Goal: Find specific page/section: Find specific page/section

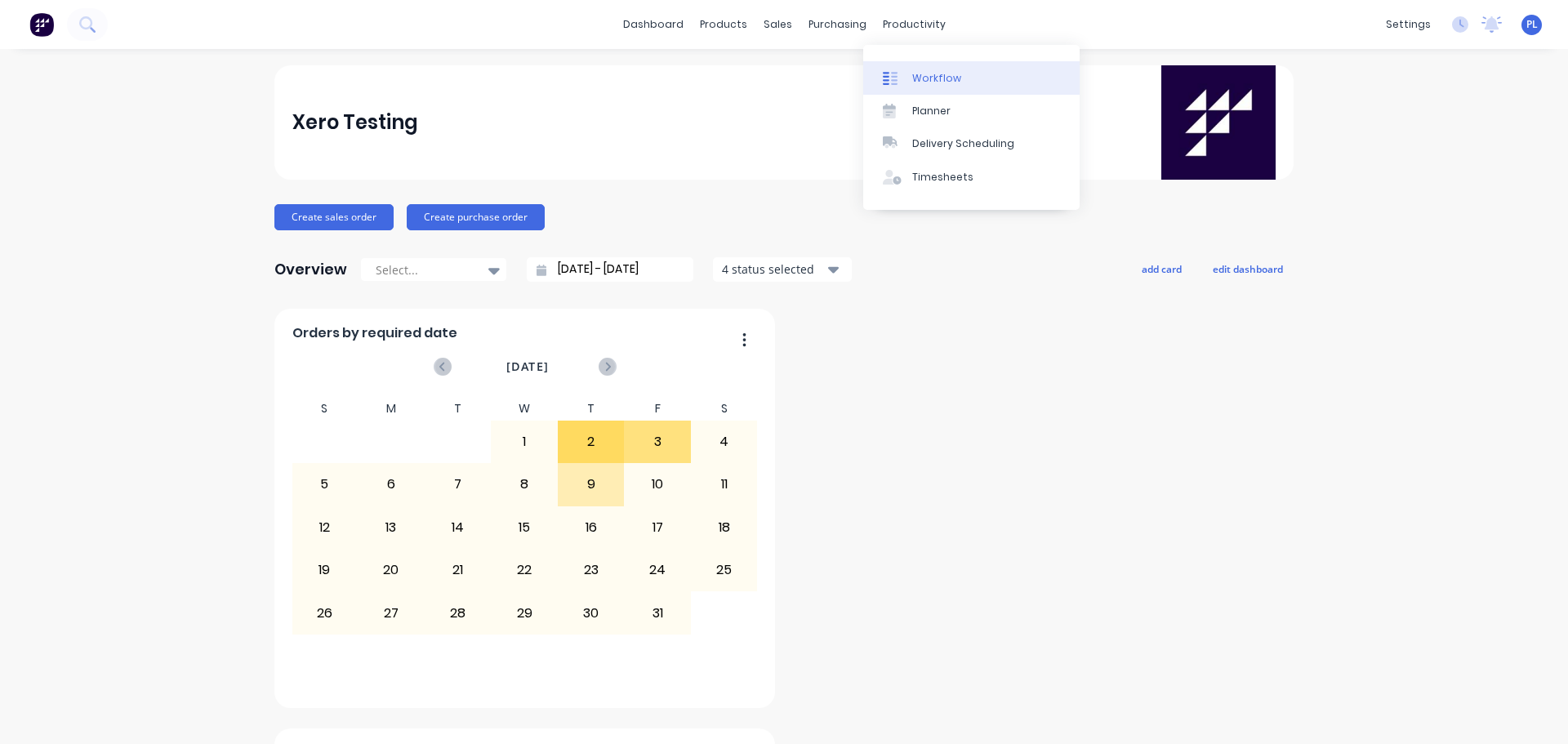
click at [928, 76] on div "Workflow" at bounding box center [937, 79] width 49 height 15
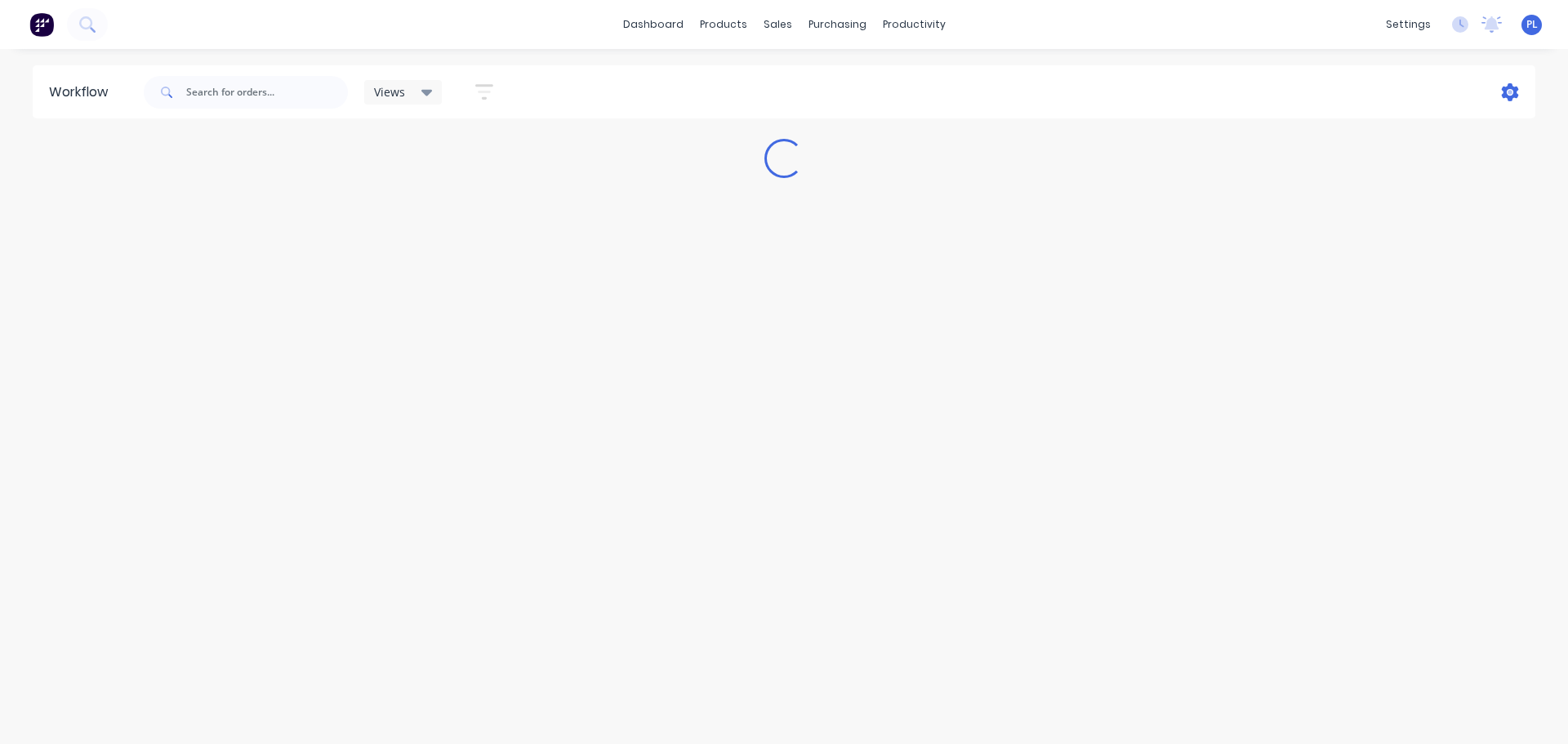
click at [1511, 88] on icon at bounding box center [1511, 92] width 17 height 18
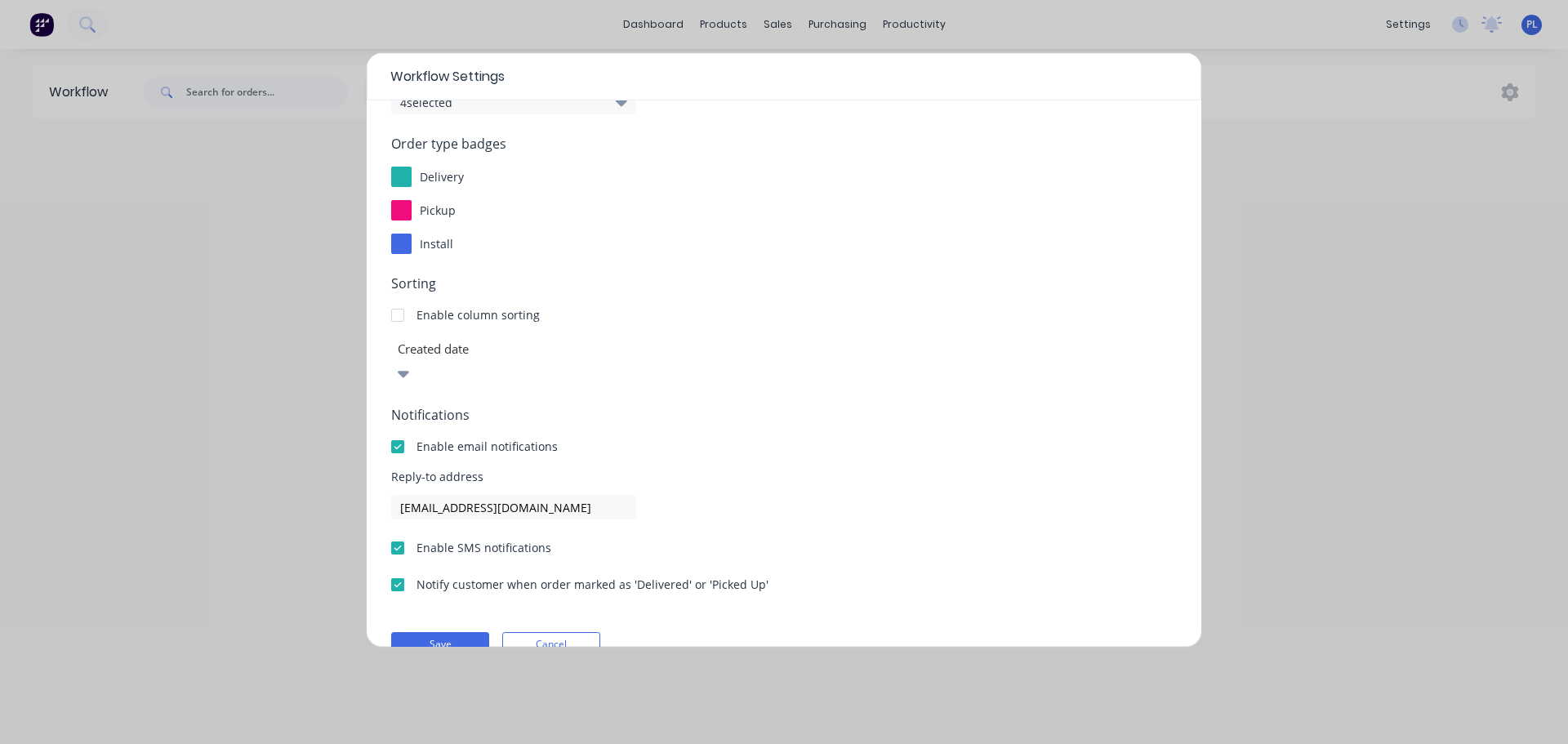
scroll to position [176, 0]
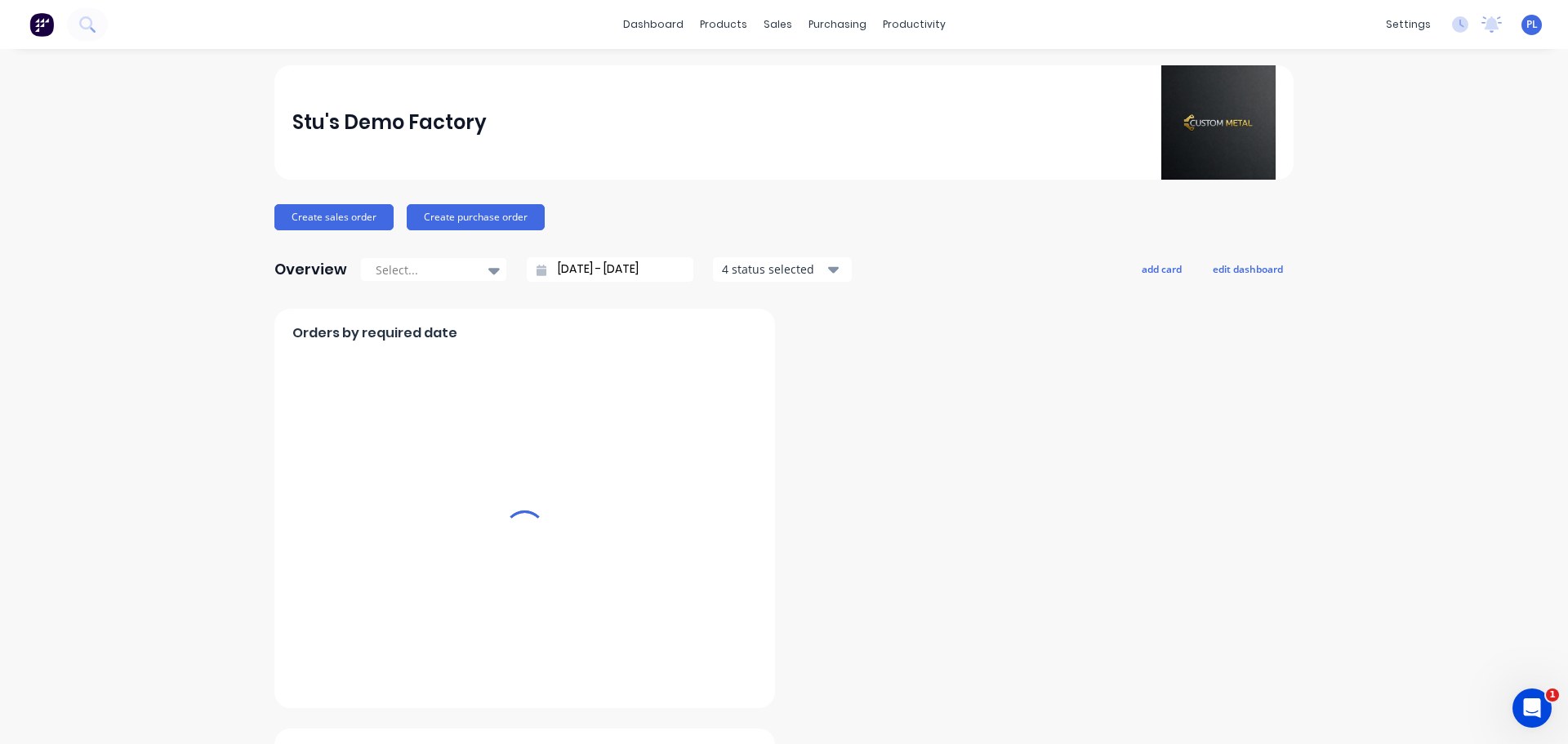
click at [898, 18] on div "productivity" at bounding box center [915, 25] width 80 height 25
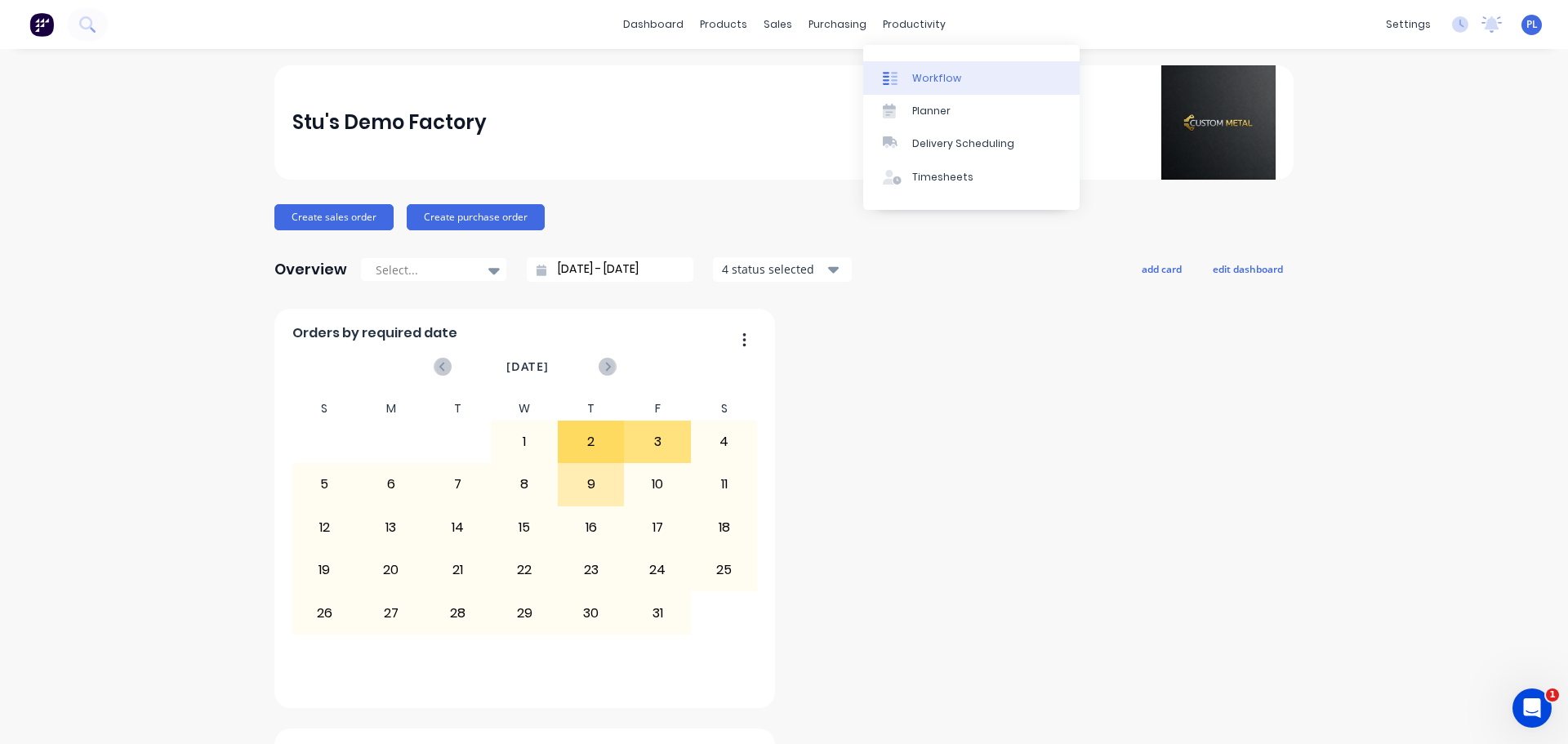
click at [926, 79] on div "Workflow" at bounding box center [937, 79] width 49 height 15
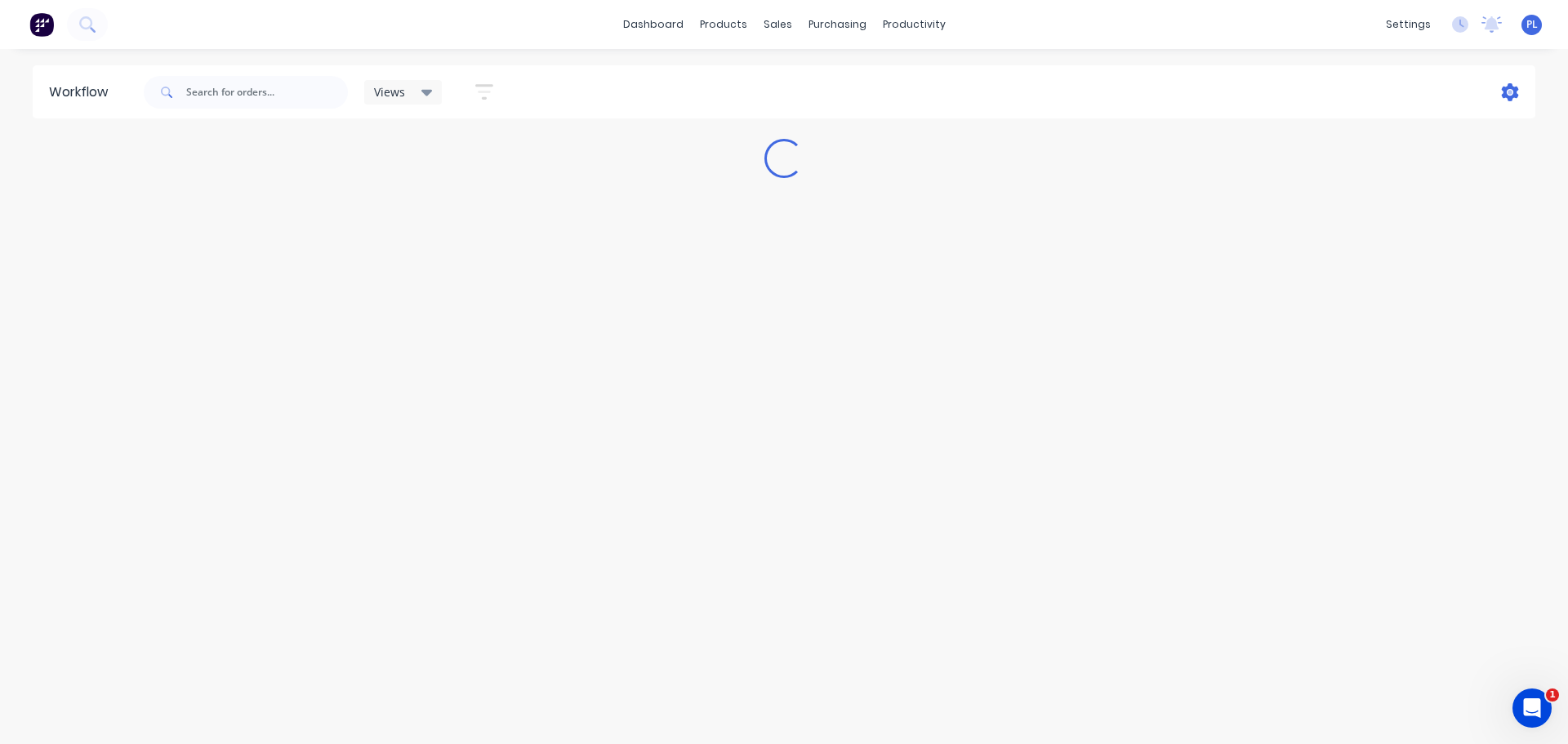
click at [1506, 91] on icon at bounding box center [1511, 92] width 17 height 18
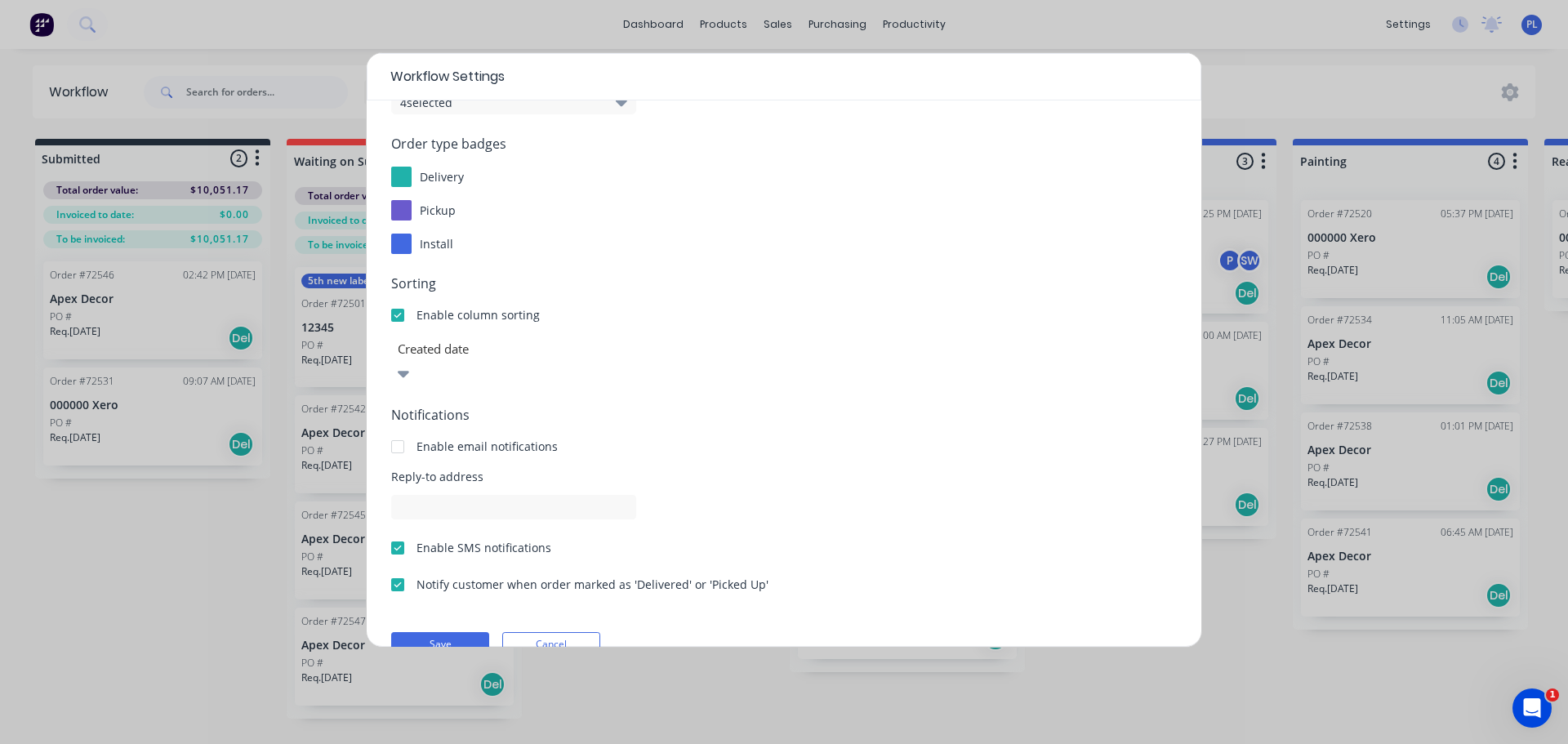
scroll to position [176, 0]
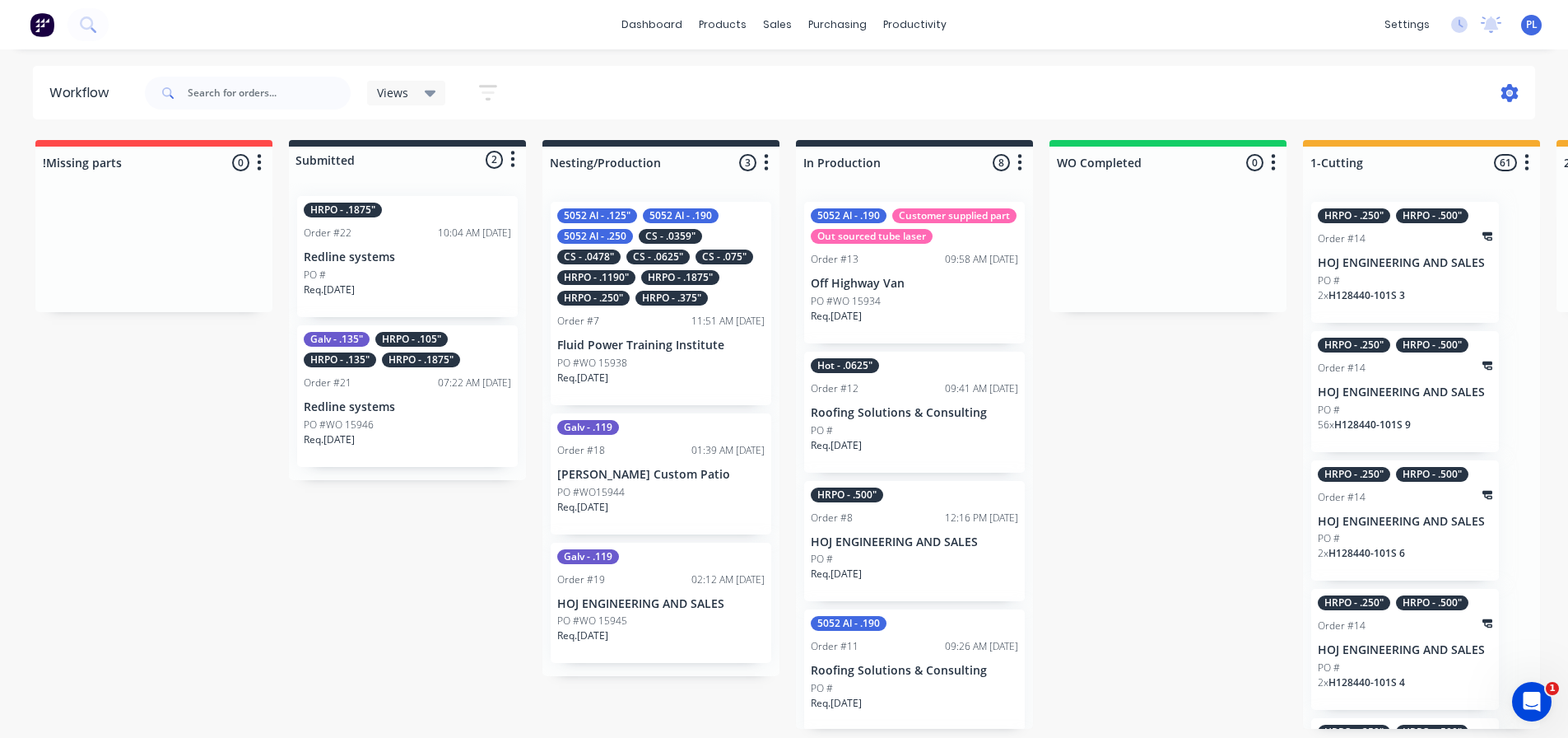
click at [1517, 93] on icon at bounding box center [1510, 93] width 17 height 18
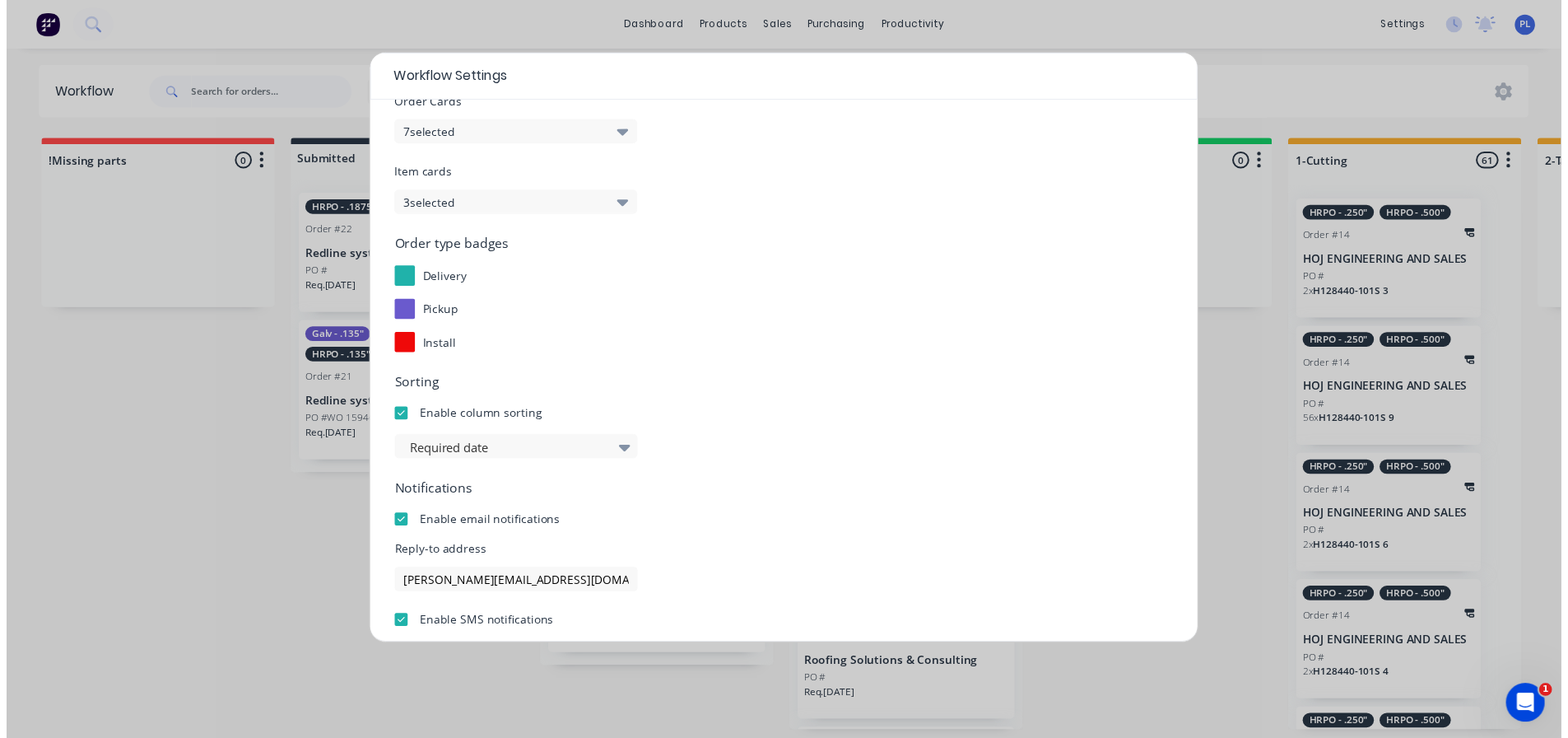
scroll to position [177, 0]
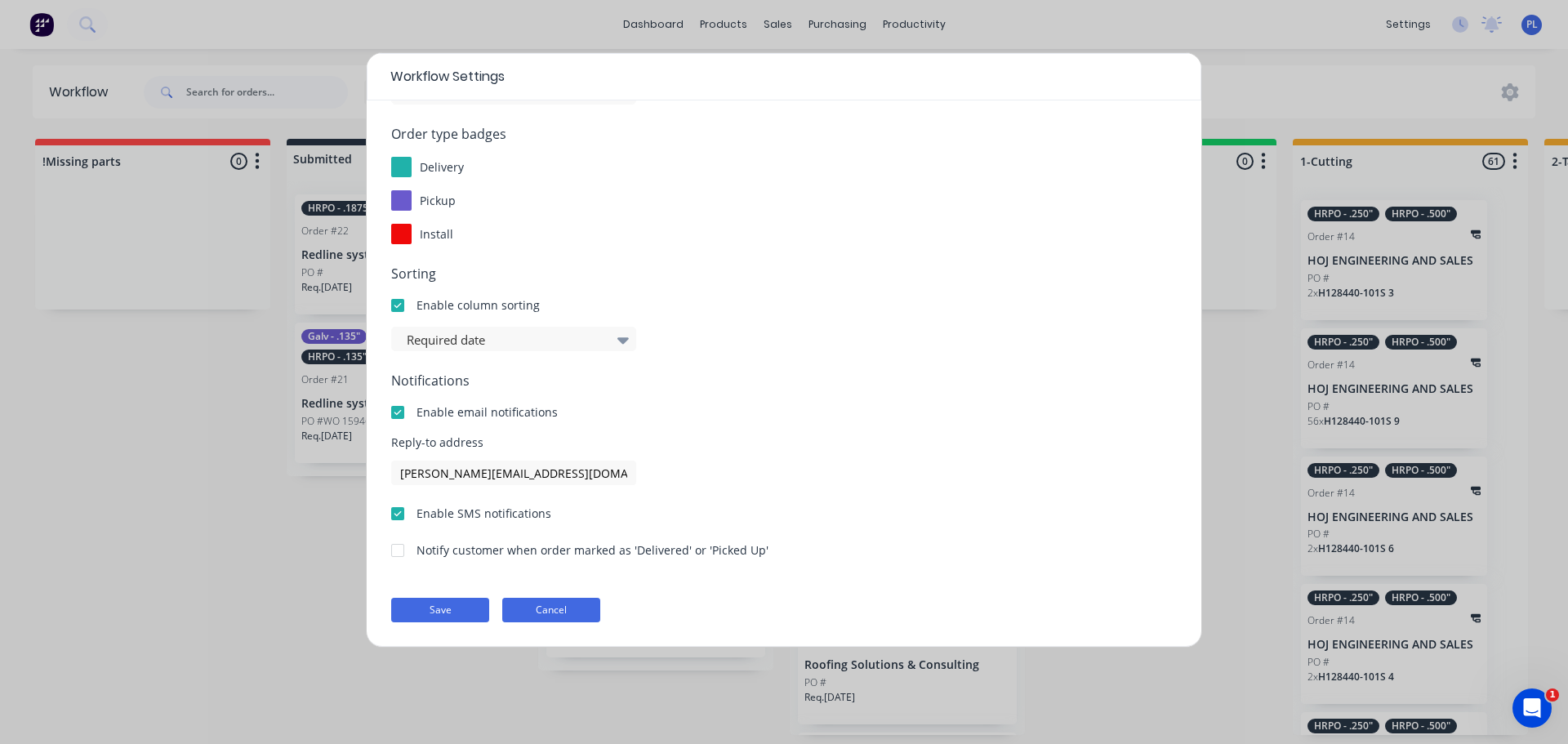
click at [587, 613] on button "Cancel" at bounding box center [551, 610] width 98 height 25
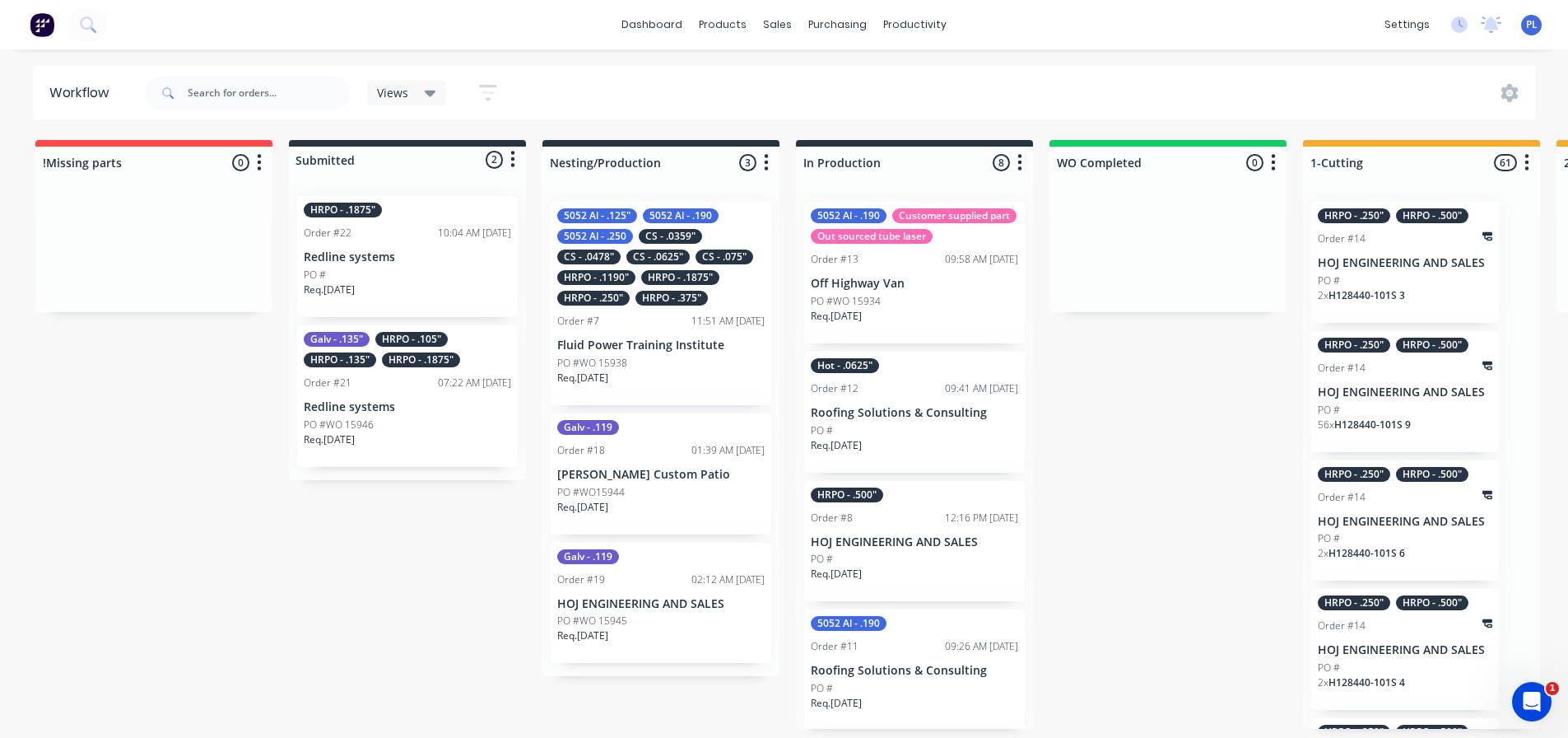
click at [420, 265] on div "HRPO - .1875" Order #22 10:04 AM 09/10/25 Redline systems PO # Req. 10/10/25" at bounding box center [407, 256] width 221 height 121
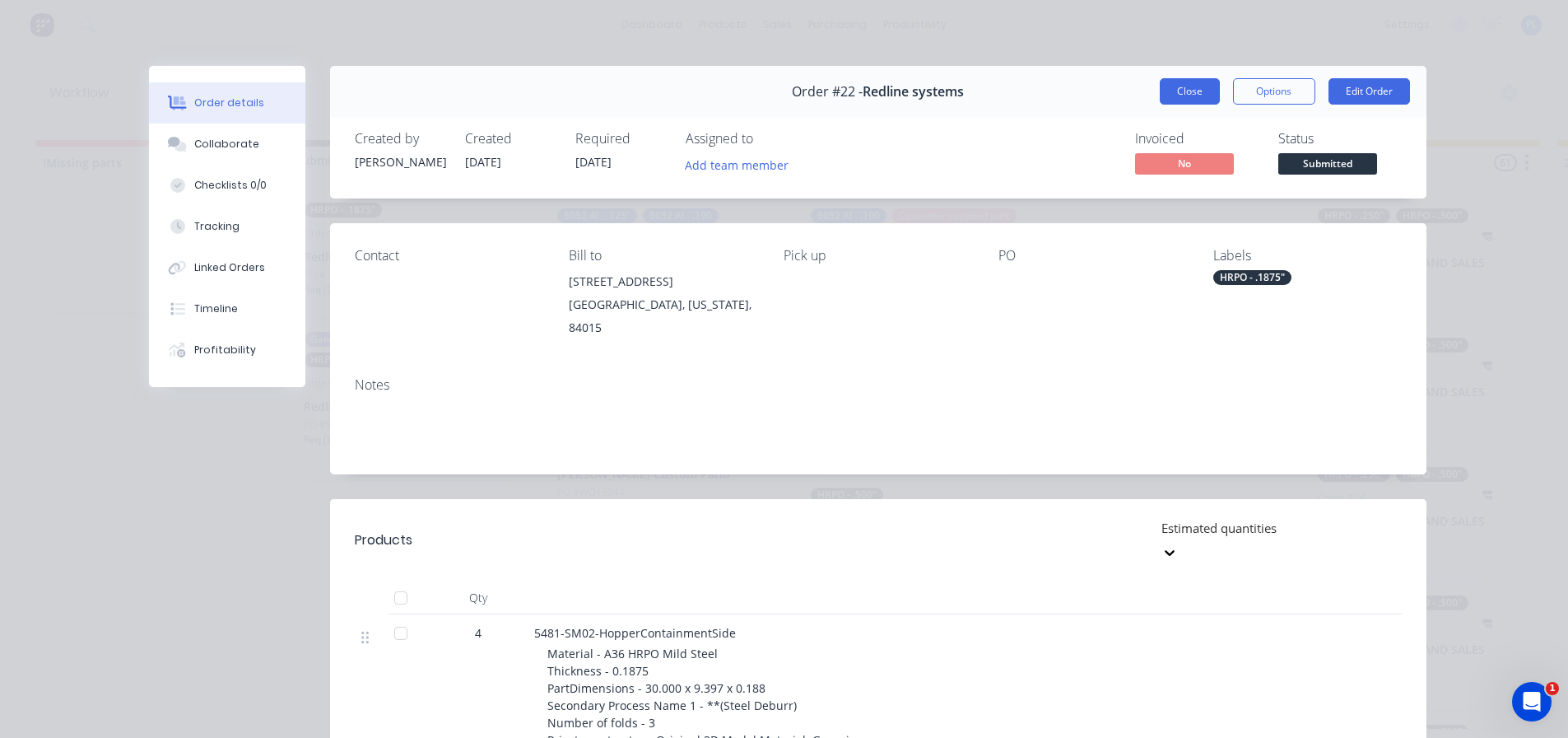
click at [1173, 86] on button "Close" at bounding box center [1190, 92] width 60 height 26
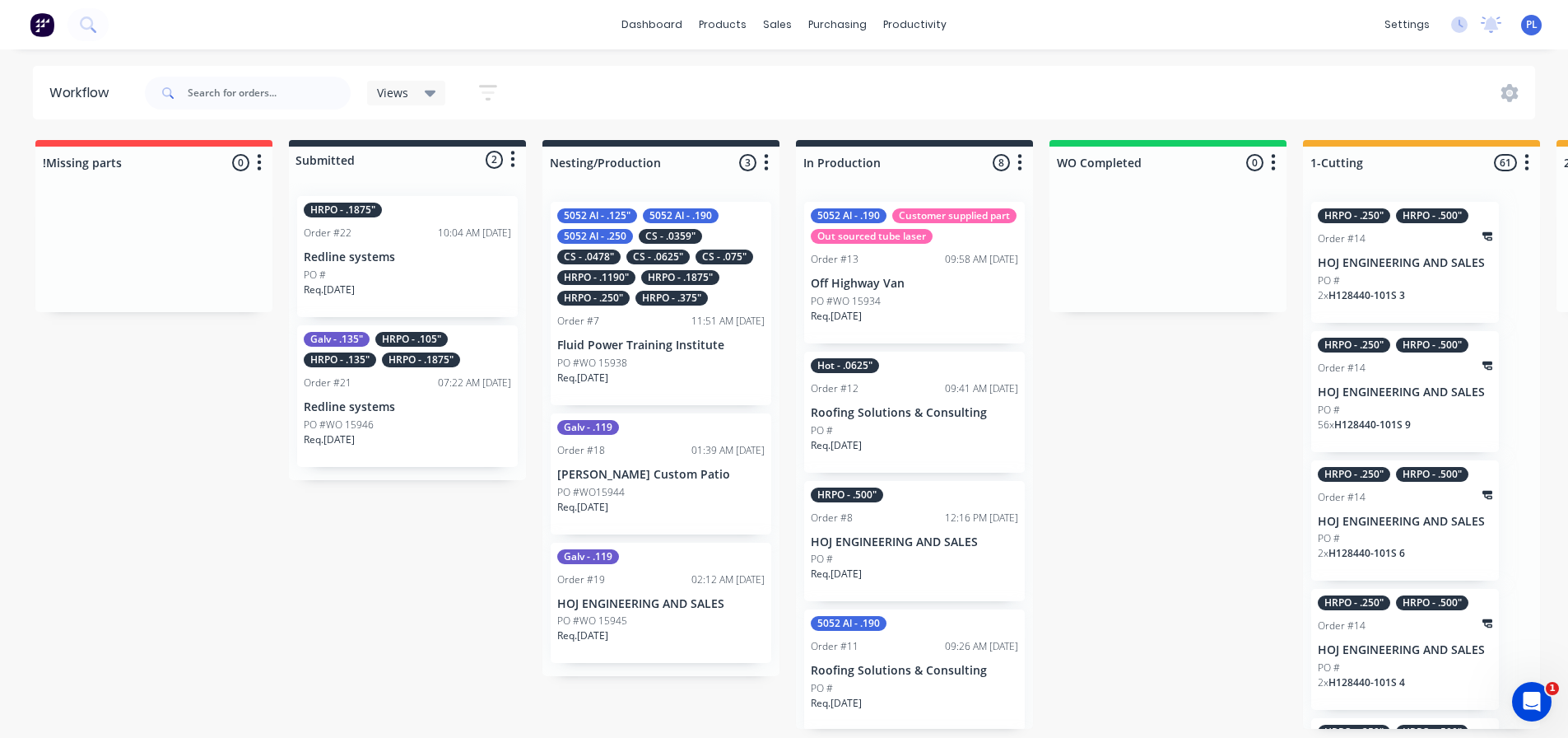
click at [438, 386] on div "07:22 AM 09/10/25" at bounding box center [474, 383] width 74 height 15
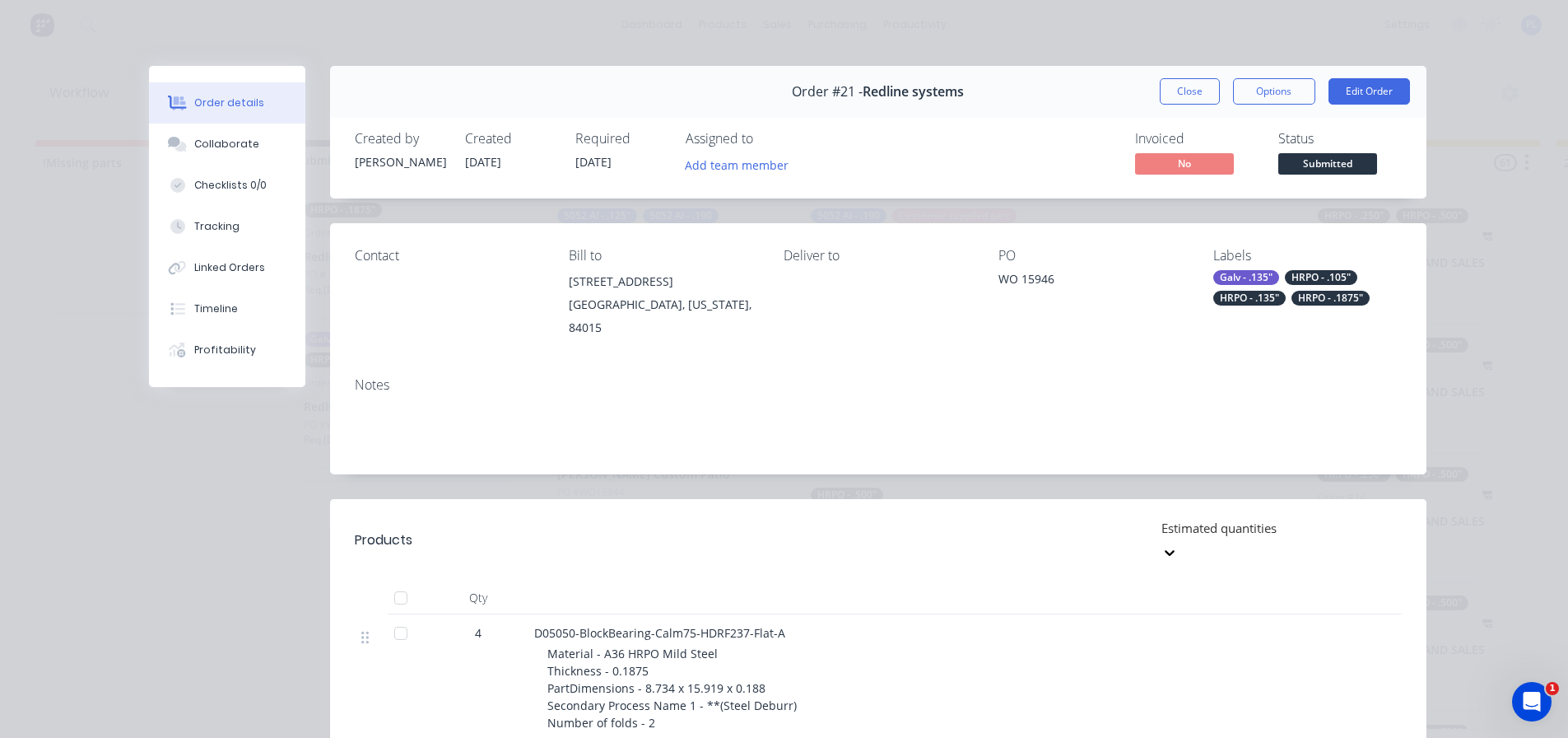
click at [1177, 90] on button "Close" at bounding box center [1190, 92] width 60 height 26
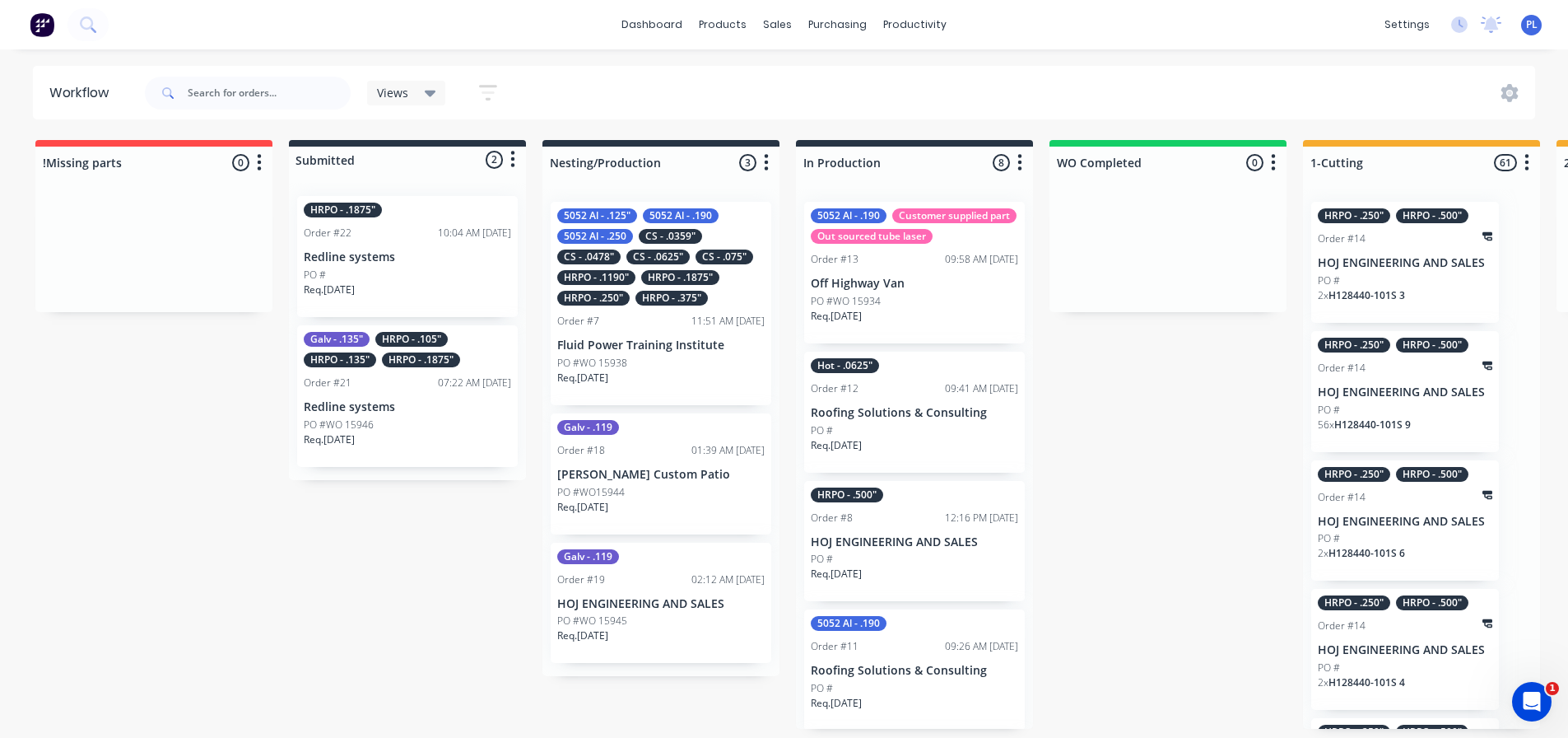
click at [654, 357] on div "PO #WO 15938" at bounding box center [661, 363] width 208 height 15
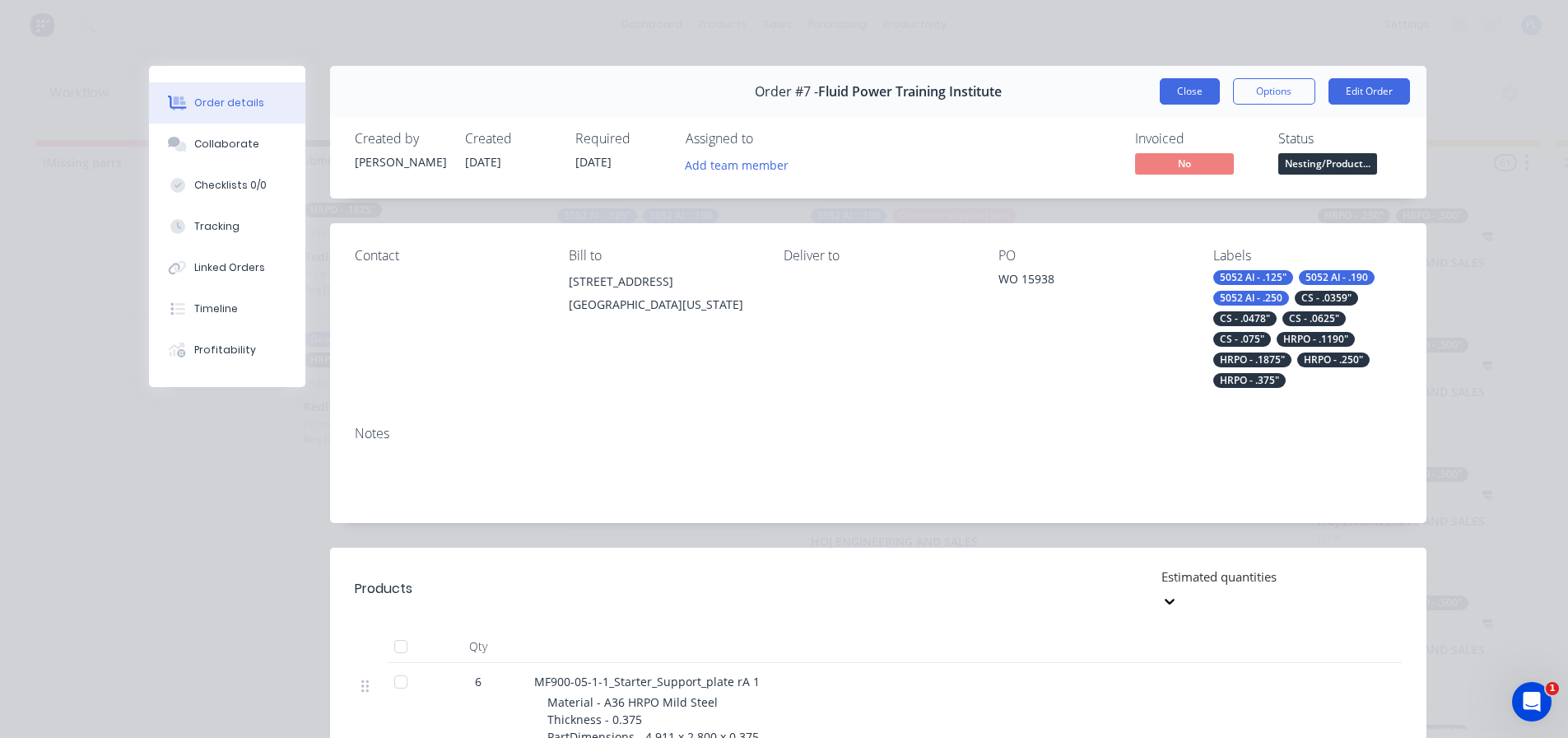
click at [1191, 89] on button "Close" at bounding box center [1190, 92] width 60 height 26
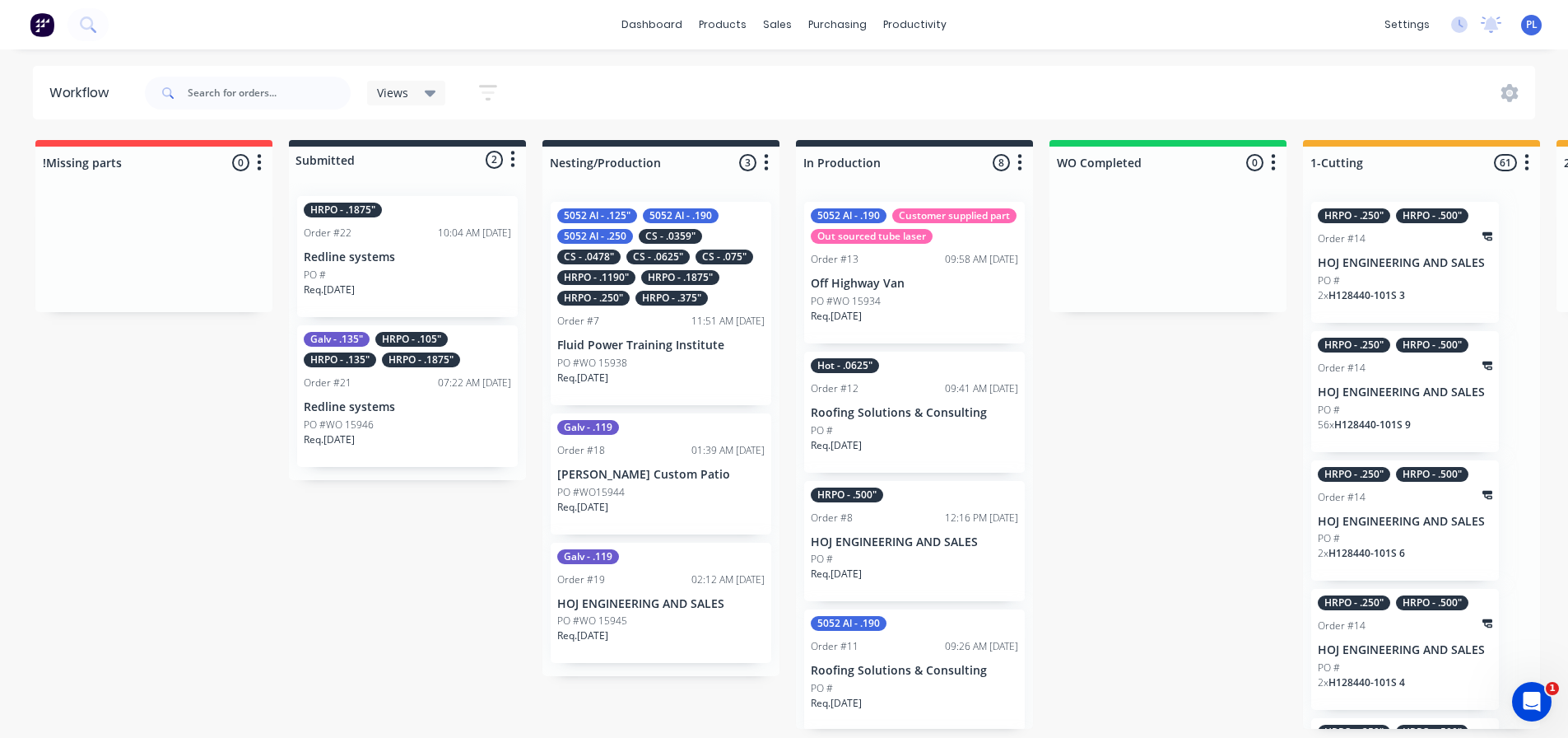
click at [872, 290] on p "Off Highway Van" at bounding box center [914, 283] width 208 height 14
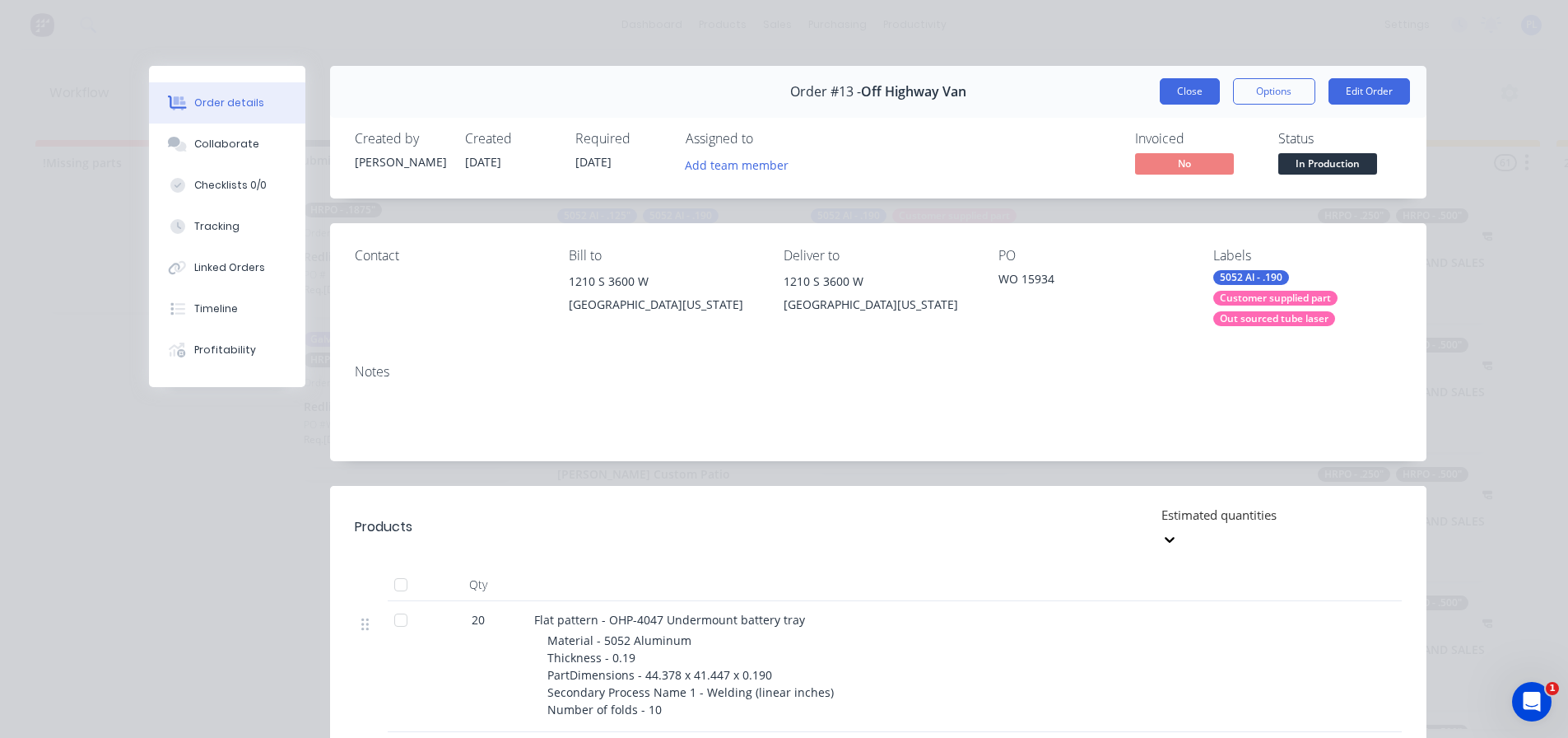
click at [1190, 87] on button "Close" at bounding box center [1190, 92] width 60 height 26
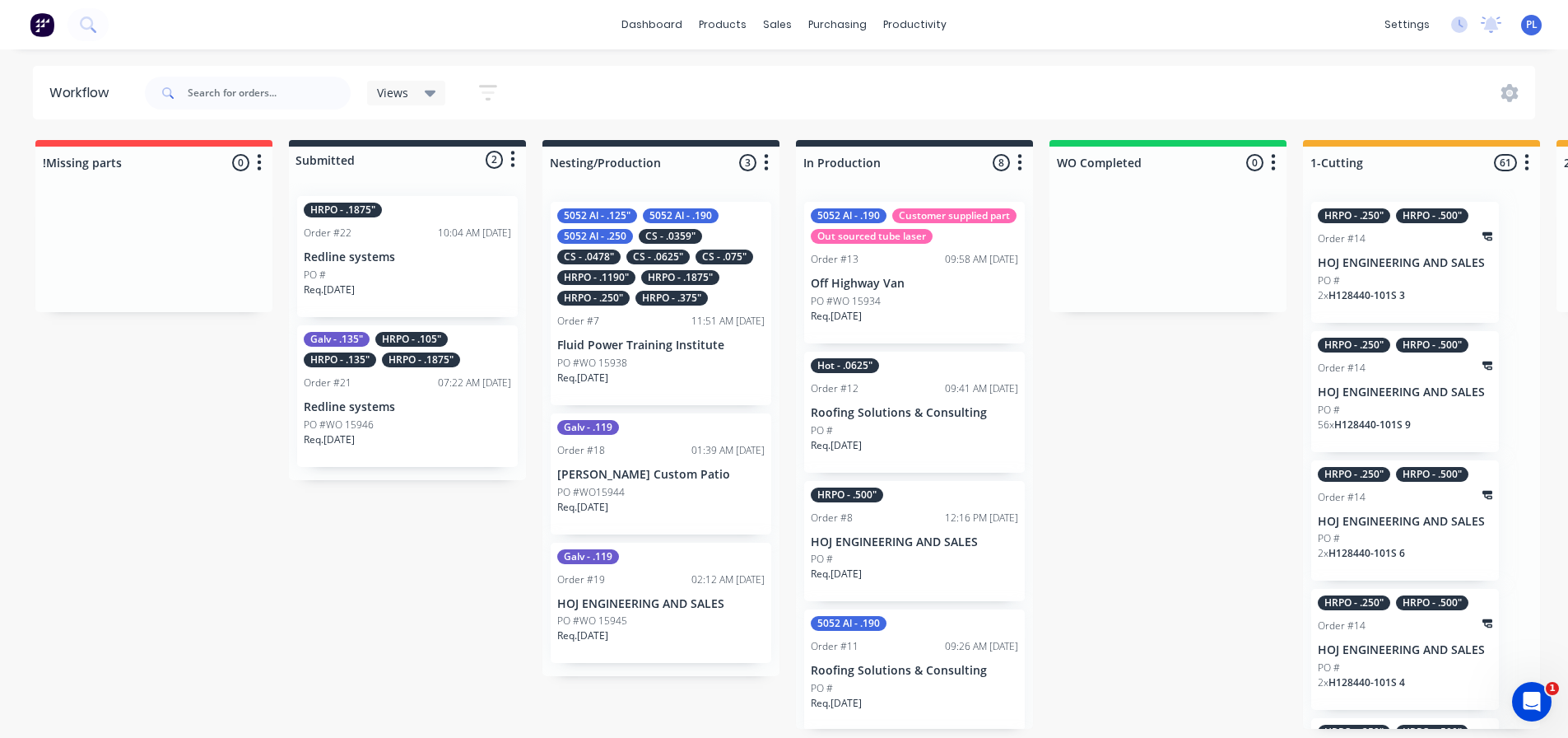
click at [1393, 279] on div "PO #" at bounding box center [1405, 280] width 175 height 15
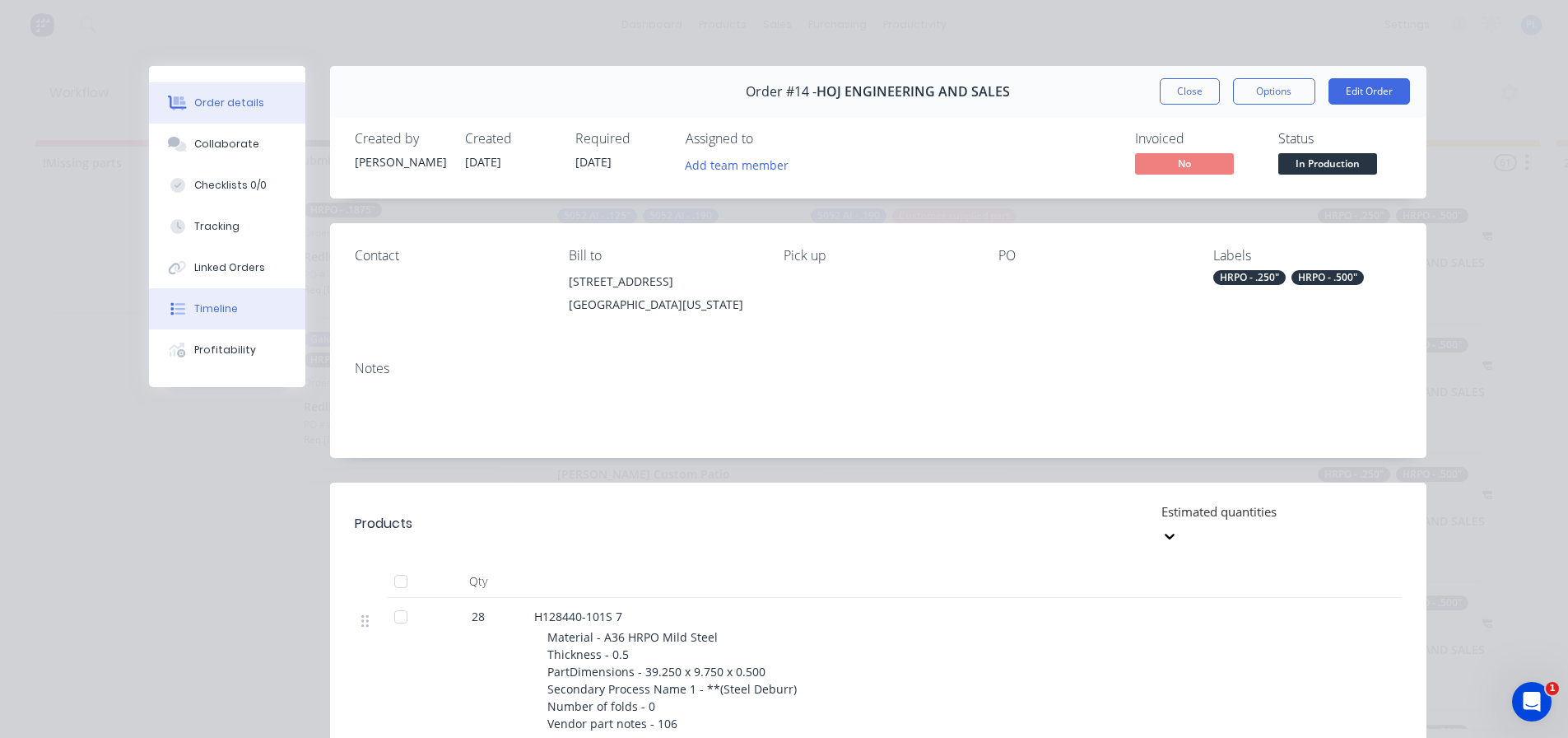
click at [213, 303] on div "Timeline" at bounding box center [216, 309] width 44 height 15
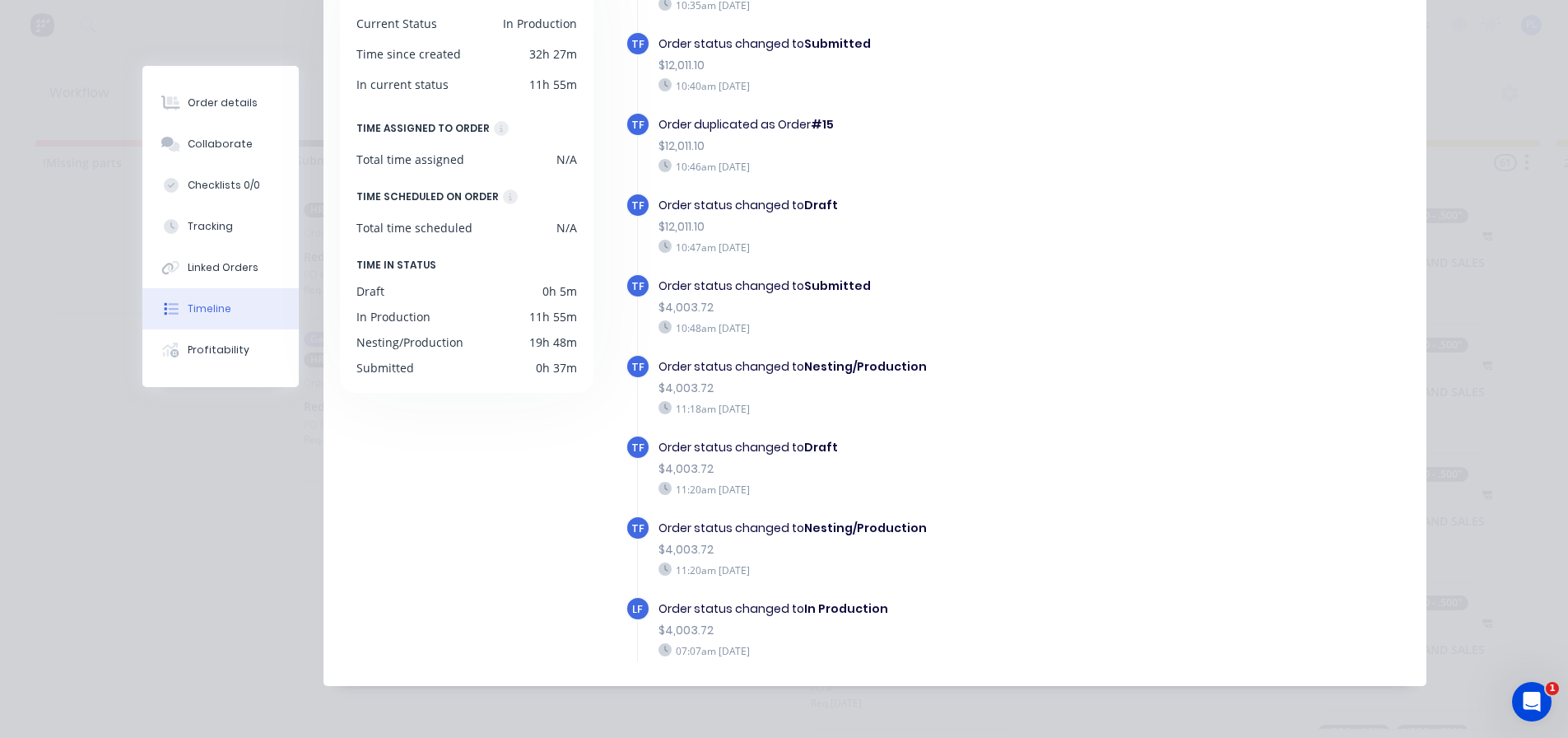
scroll to position [0, 0]
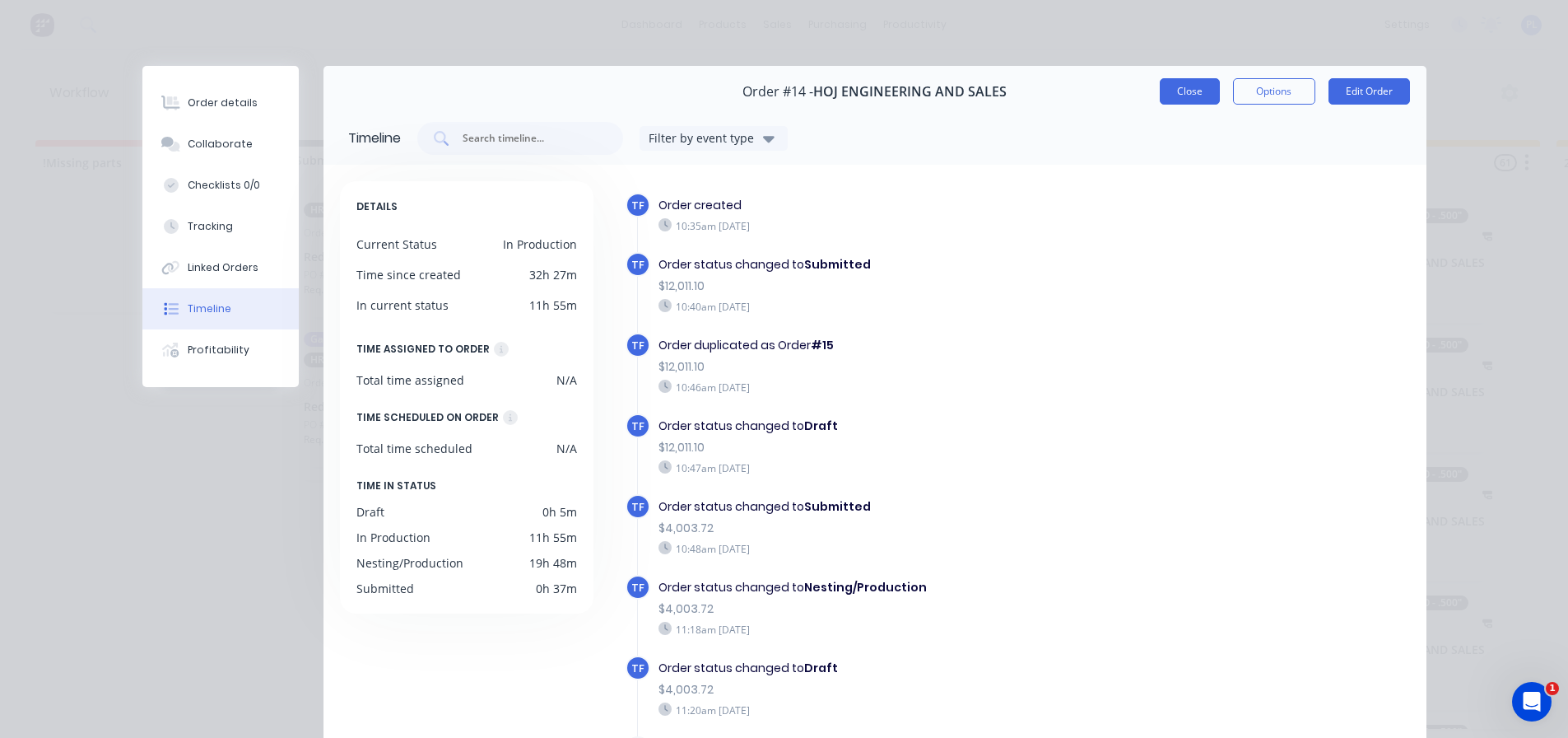
click at [1178, 97] on button "Close" at bounding box center [1190, 92] width 60 height 26
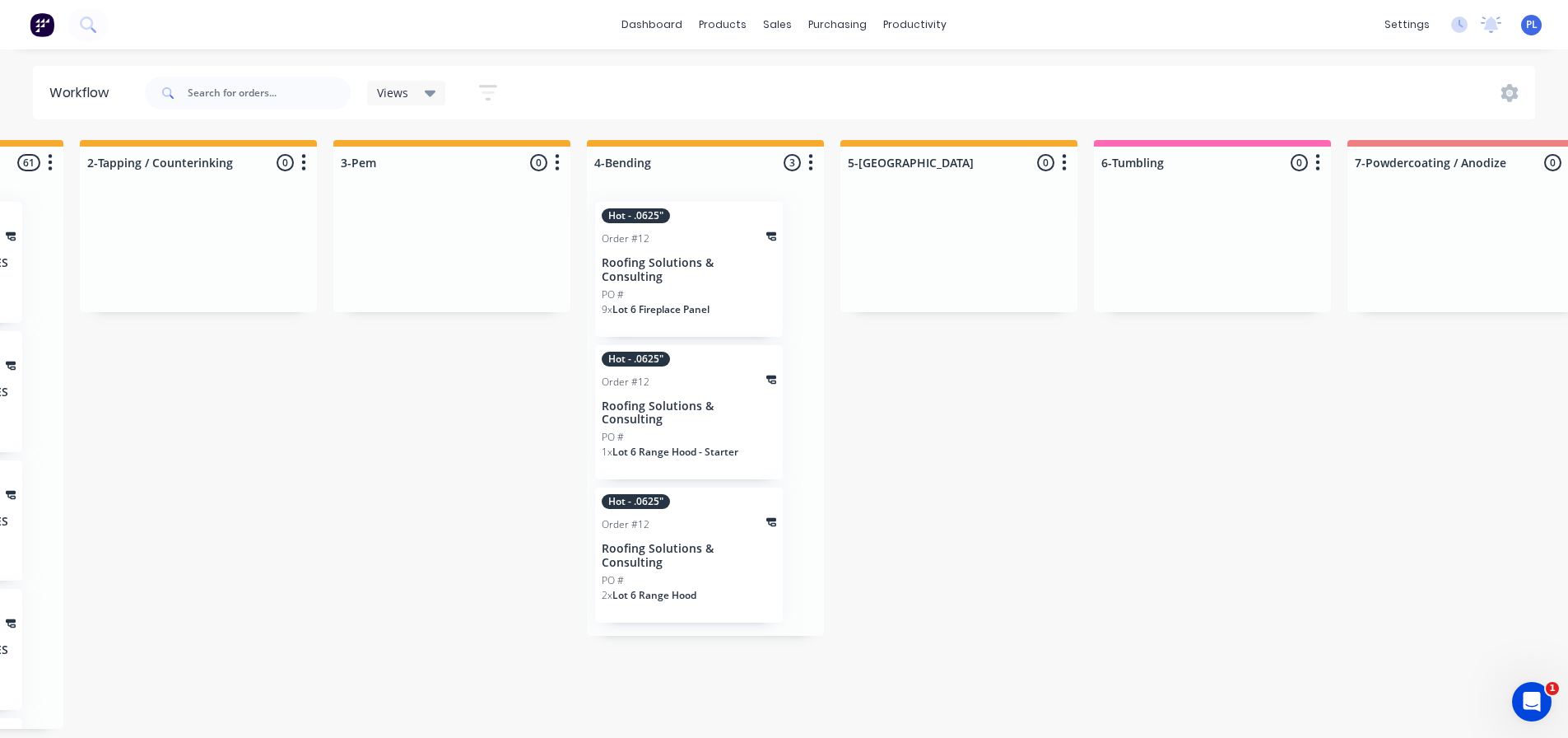
scroll to position [0, 1633]
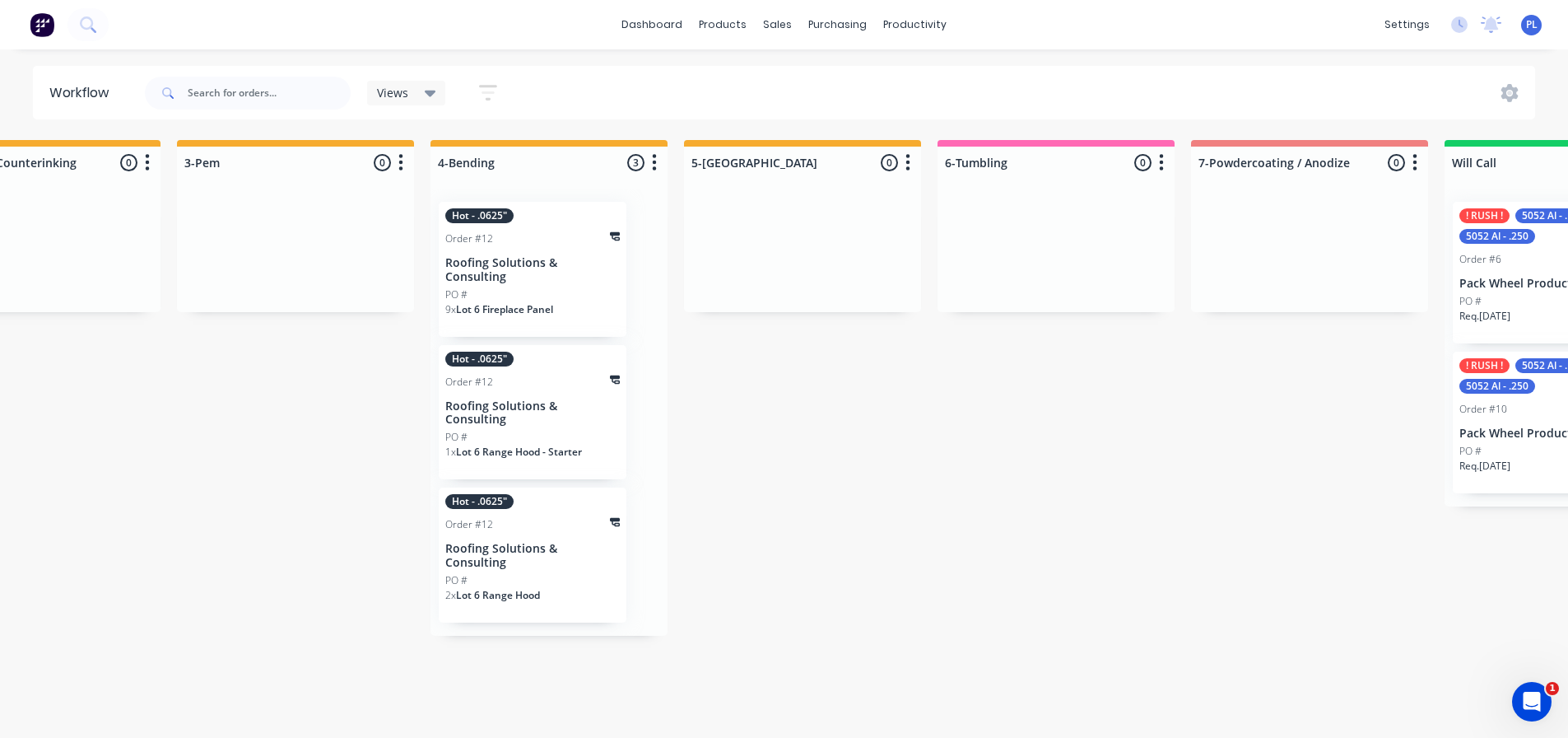
click at [521, 287] on div "PO #" at bounding box center [532, 295] width 175 height 15
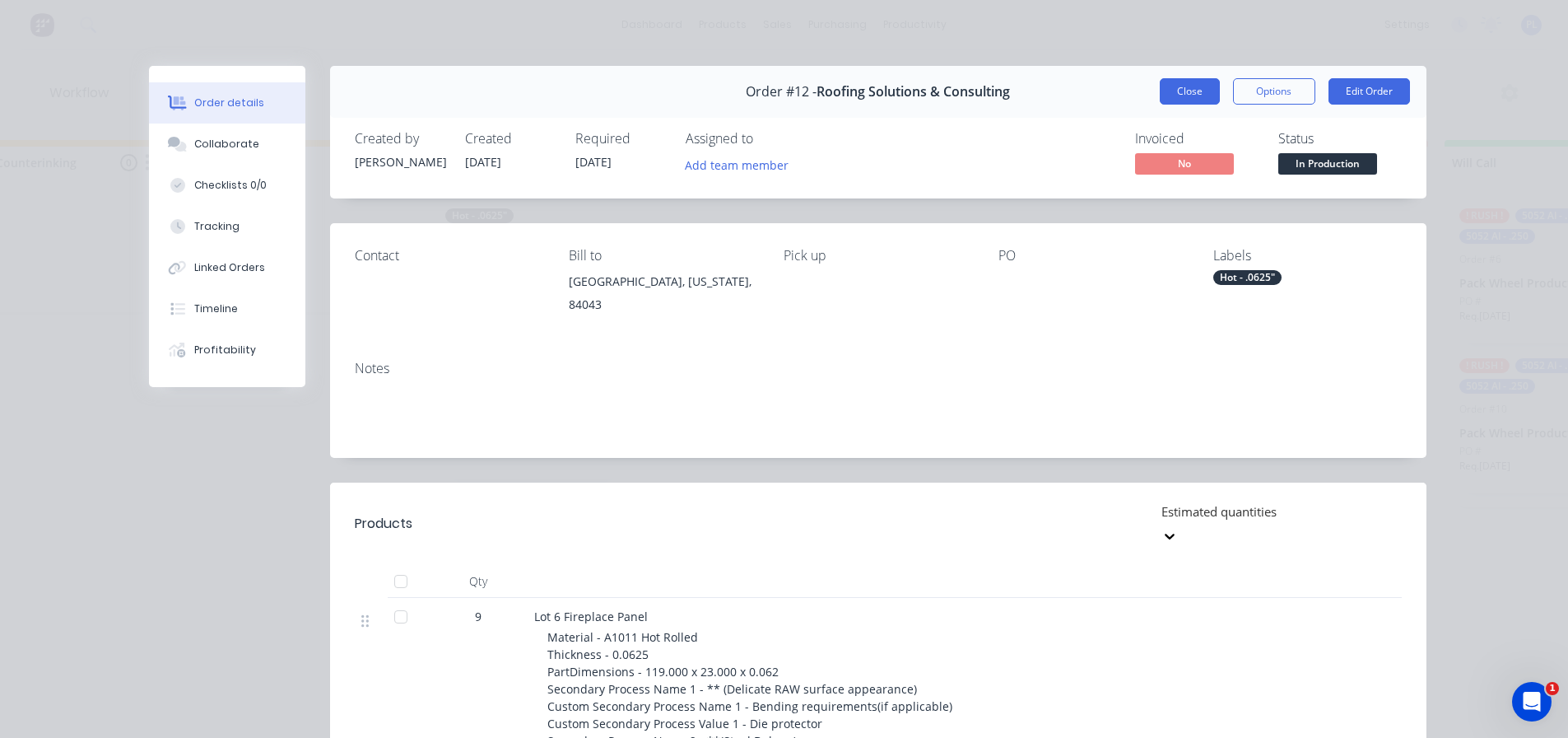
click at [1192, 93] on button "Close" at bounding box center [1190, 92] width 60 height 26
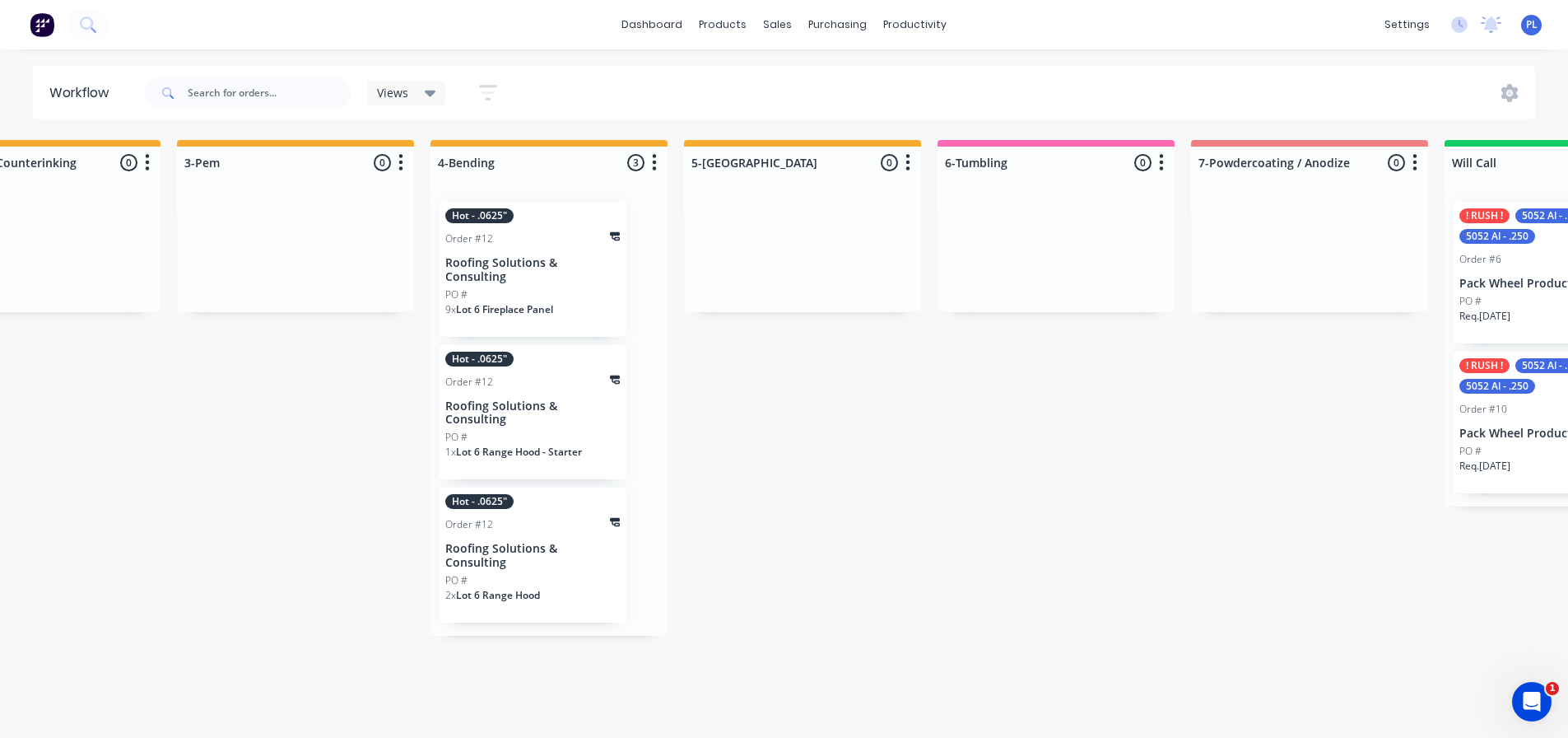
scroll to position [0, 2132]
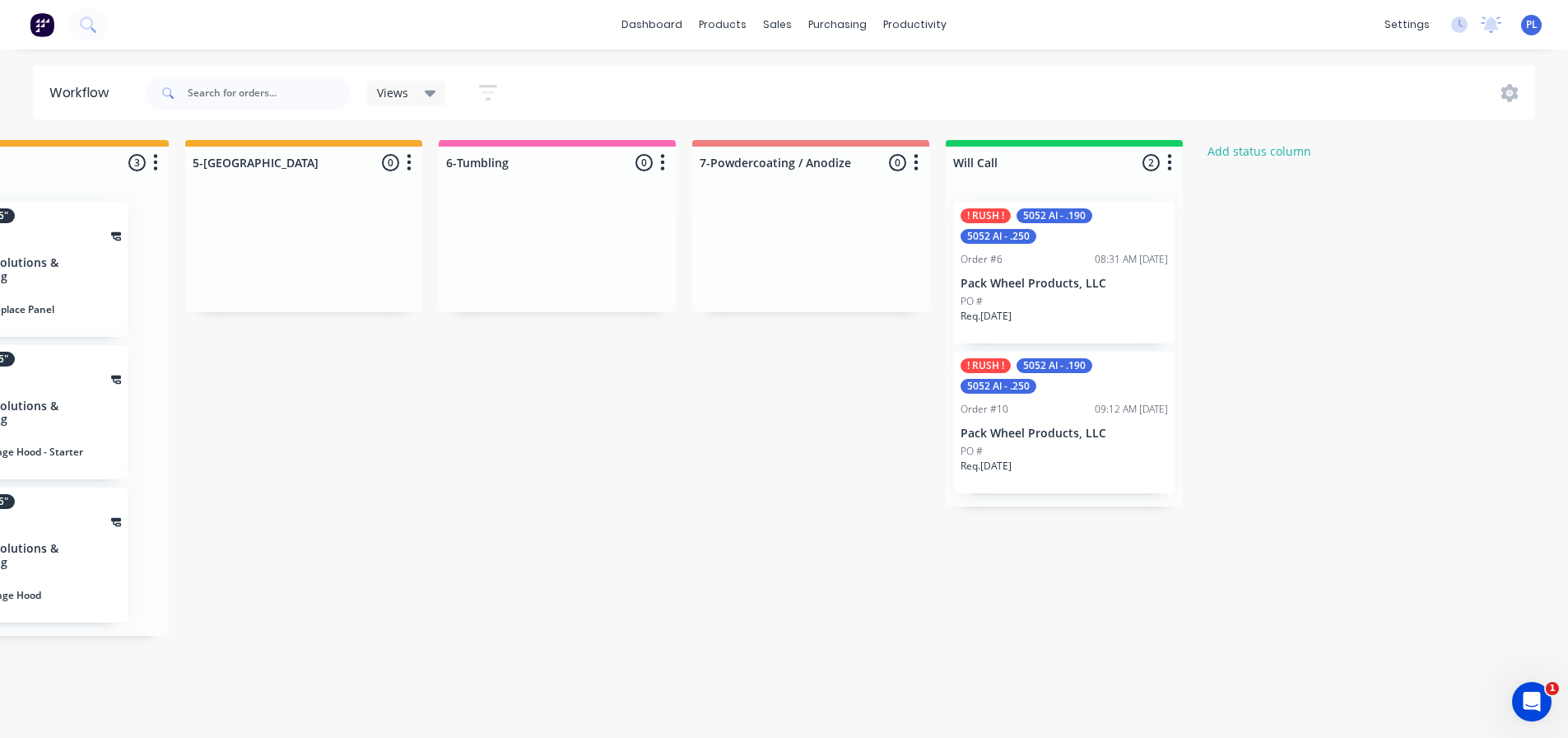
click at [1048, 238] on div "! RUSH ! 5052 Al - .190 5052 Al - .250" at bounding box center [1064, 226] width 208 height 36
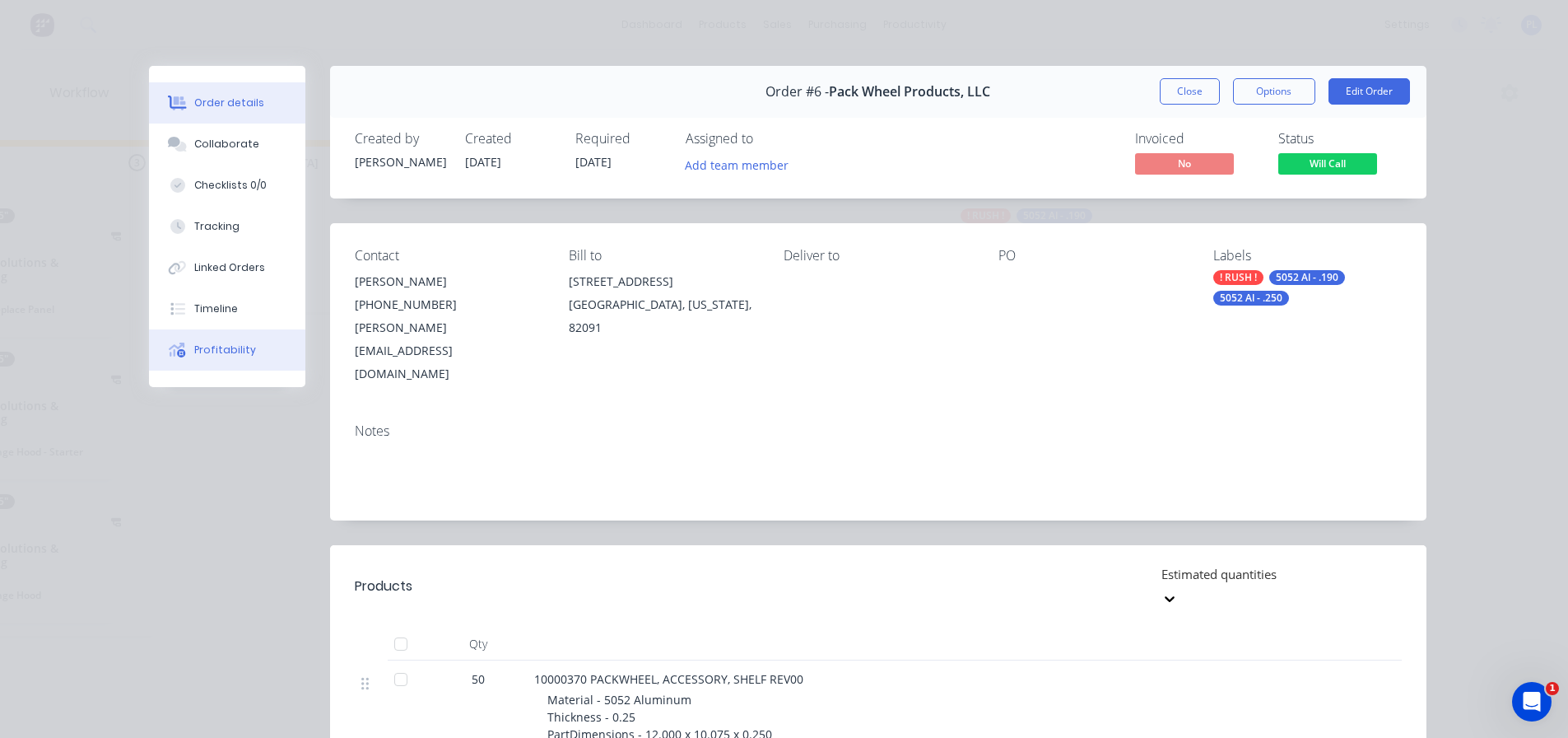
click at [223, 352] on div "Profitability" at bounding box center [225, 350] width 62 height 15
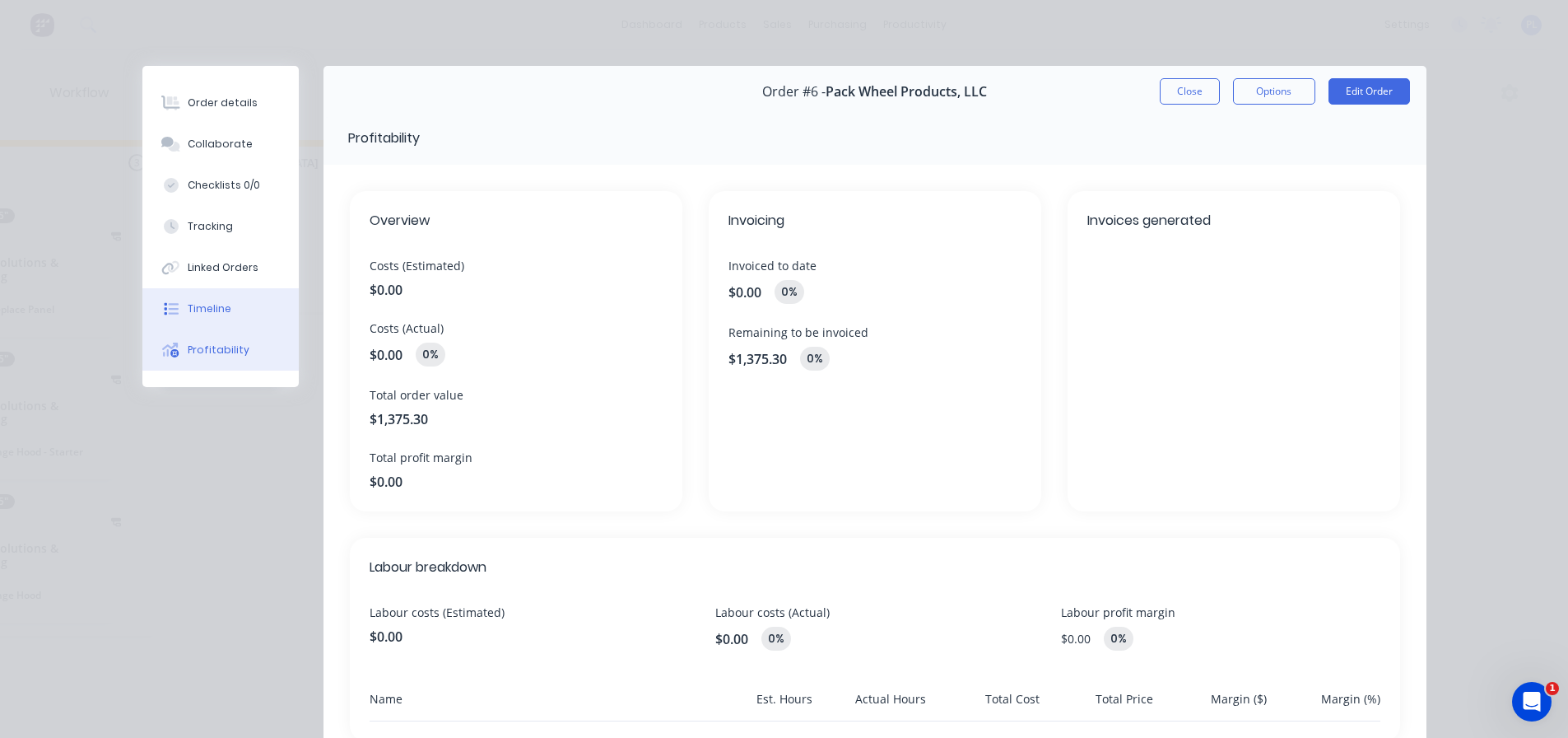
click at [239, 306] on button "Timeline" at bounding box center [220, 309] width 156 height 41
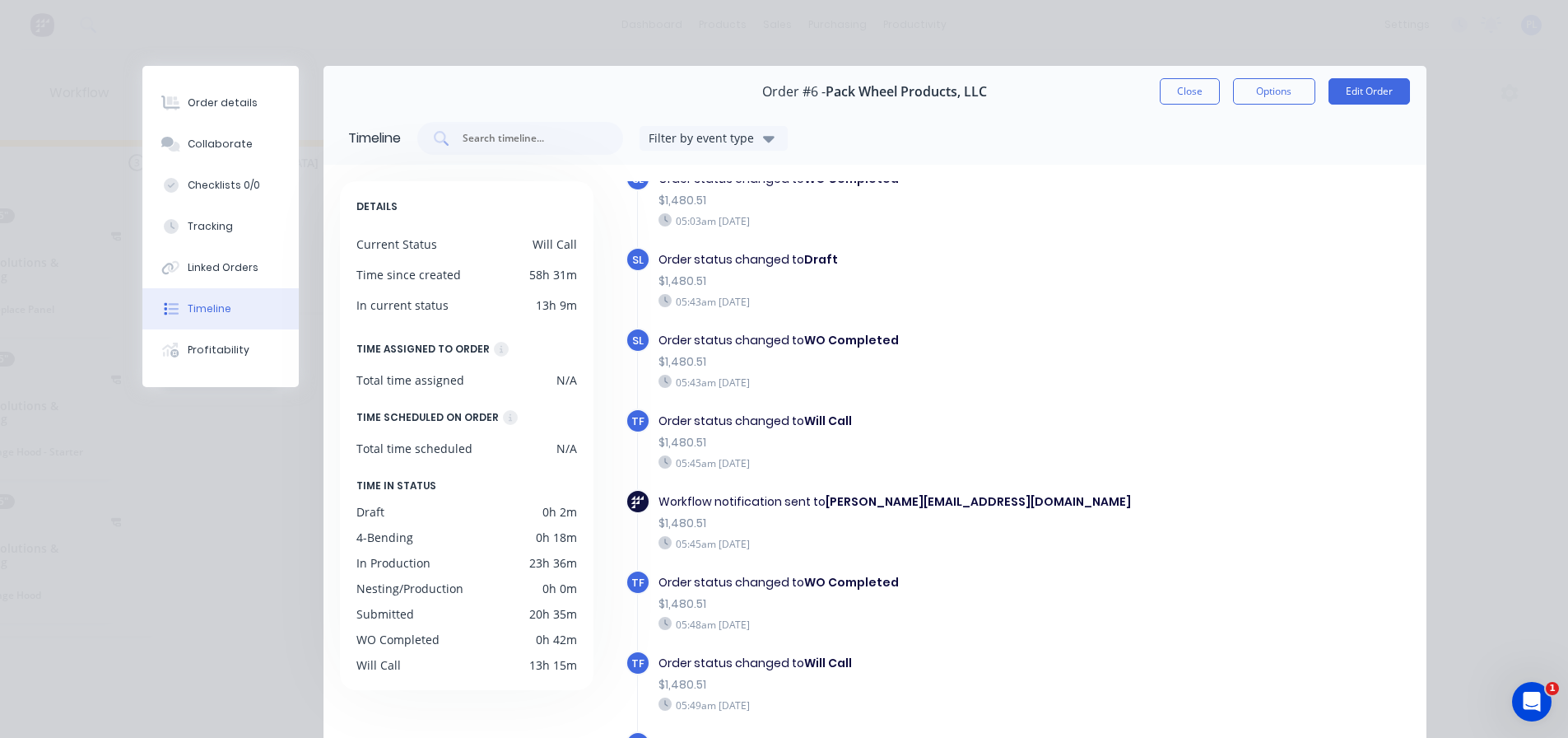
scroll to position [3760, 0]
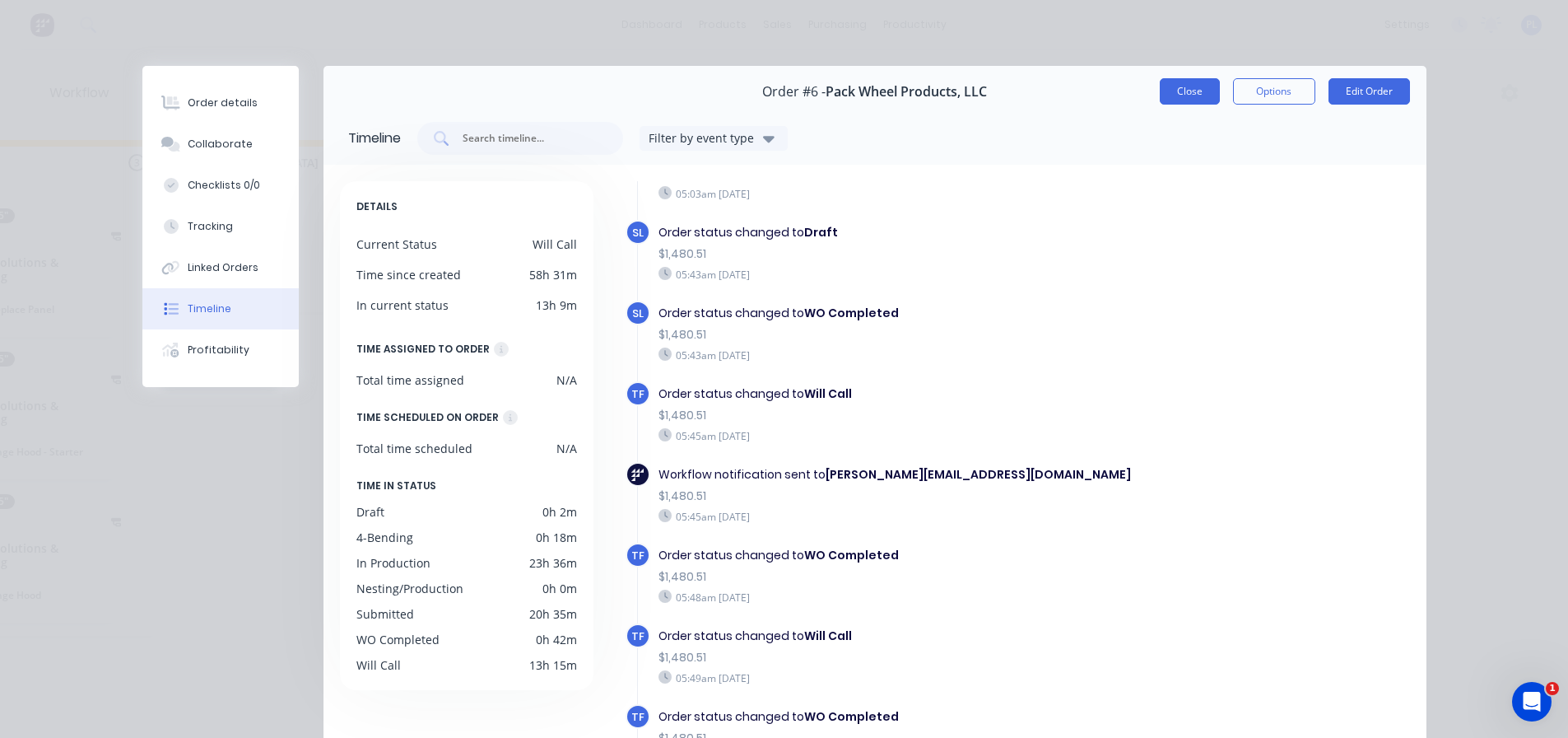
click at [1161, 96] on button "Close" at bounding box center [1190, 92] width 60 height 26
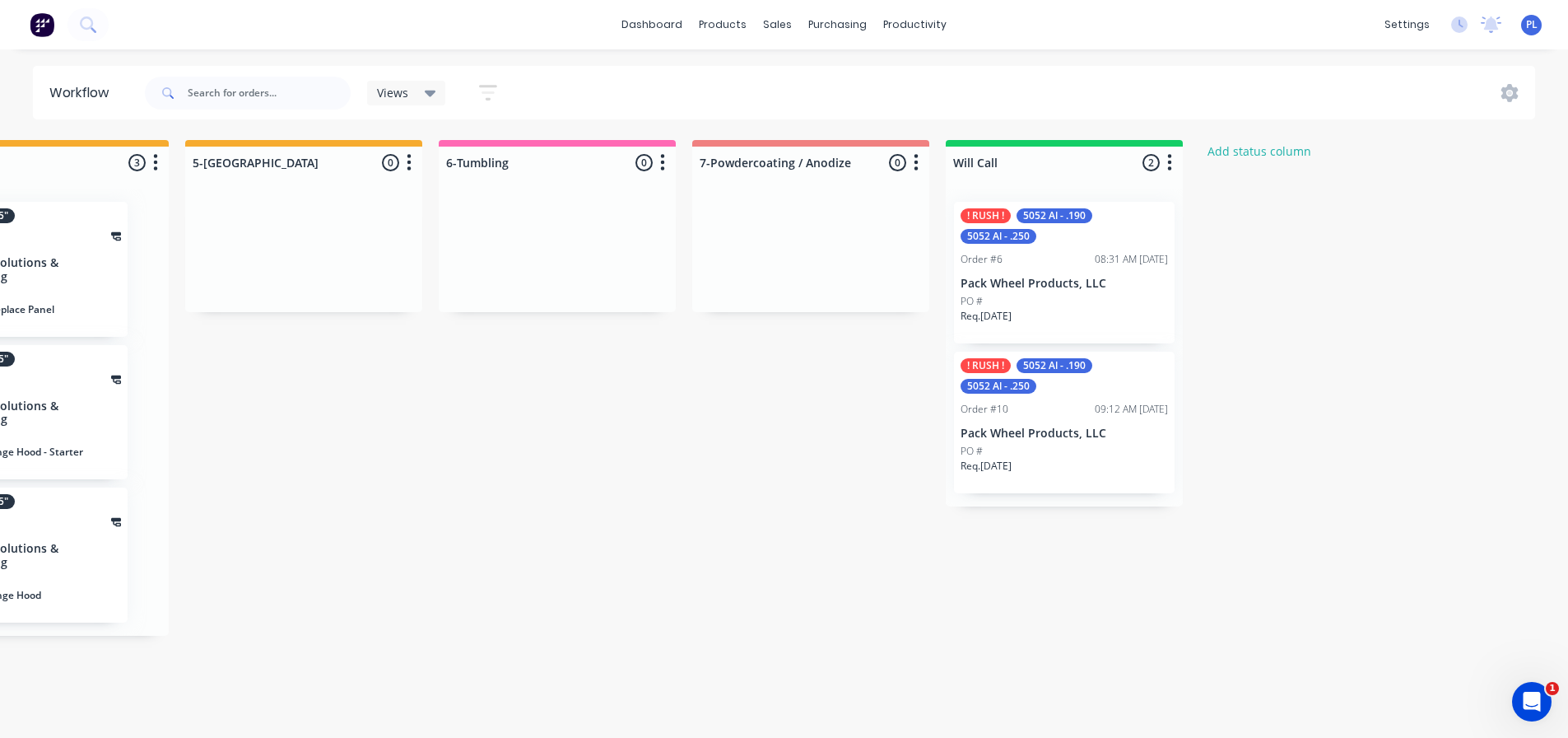
click at [1502, 82] on div "Views Save new view None (Default) edit Show/Hide statuses Show line item cards…" at bounding box center [839, 93] width 1395 height 50
click at [1507, 87] on icon at bounding box center [1510, 93] width 17 height 18
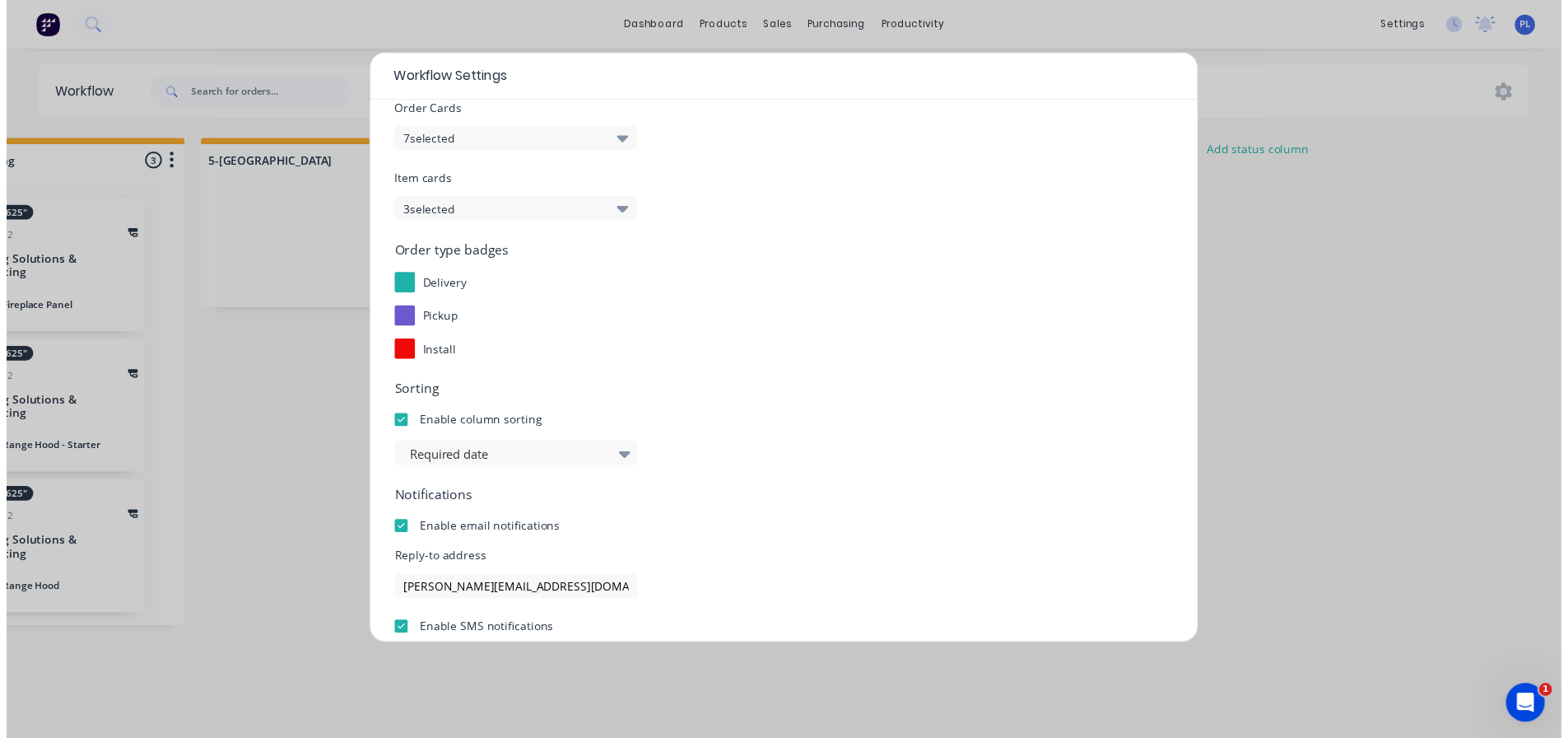
scroll to position [177, 0]
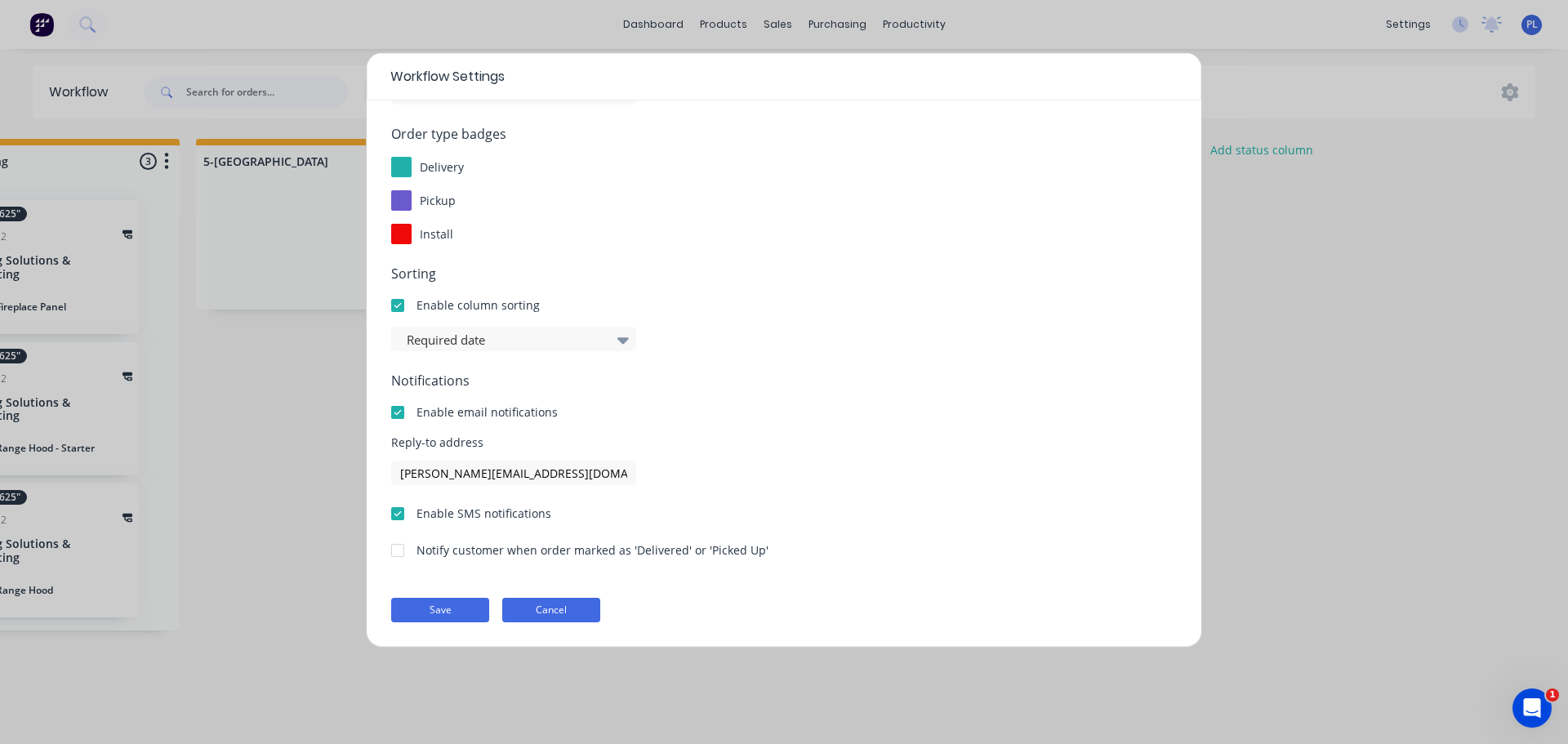
click at [556, 604] on button "Cancel" at bounding box center [551, 610] width 98 height 25
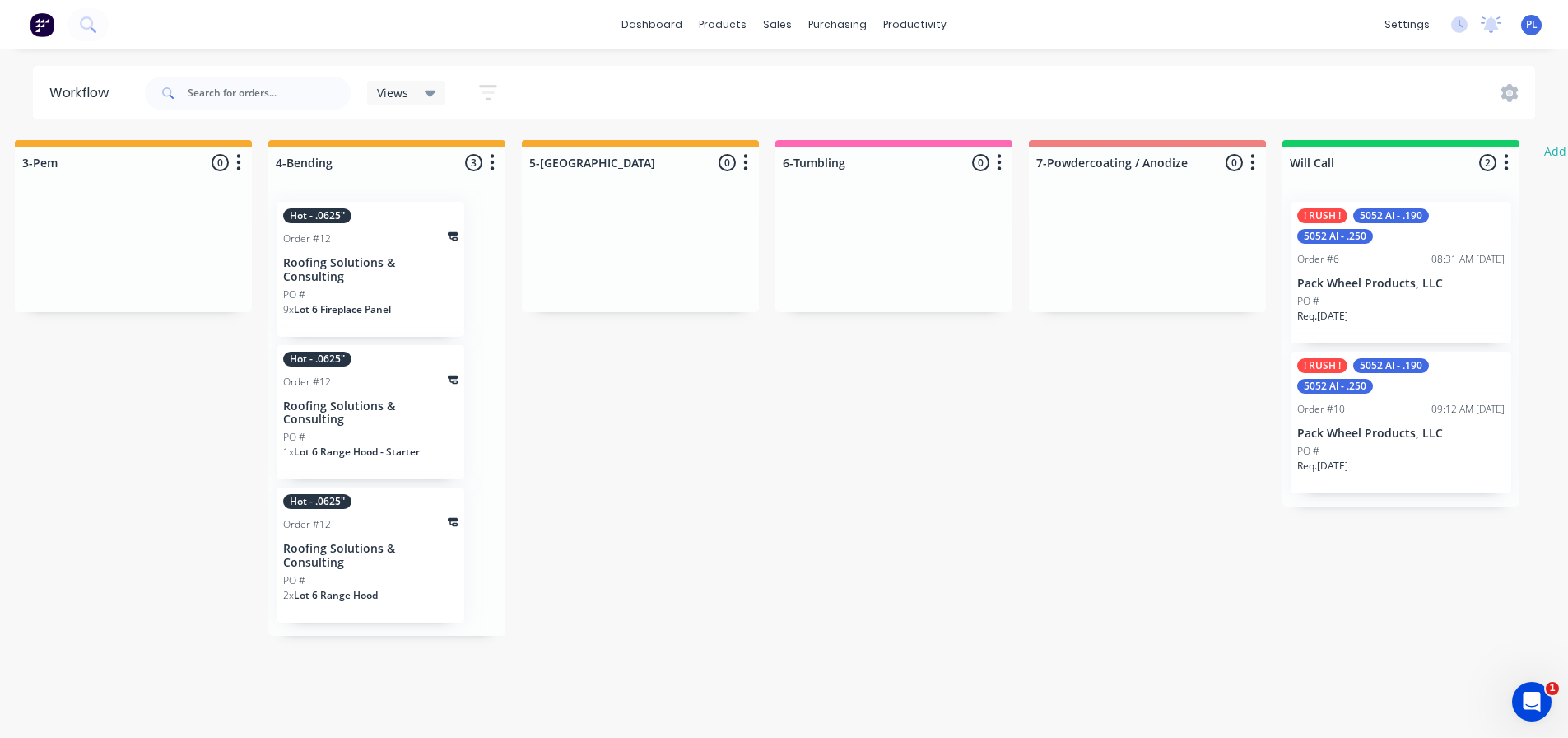
scroll to position [0, 1783]
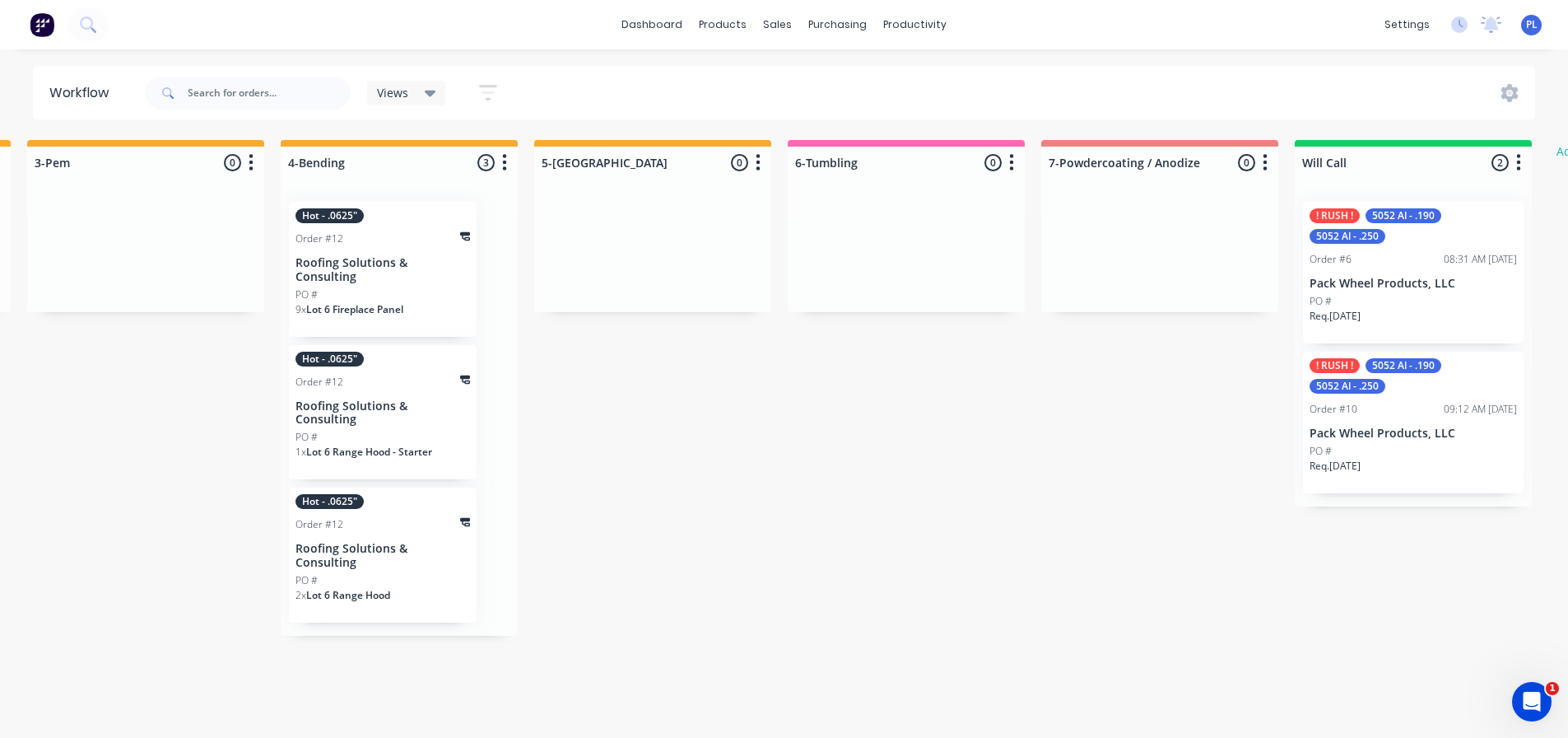
click at [1413, 295] on div "PO #" at bounding box center [1413, 301] width 208 height 15
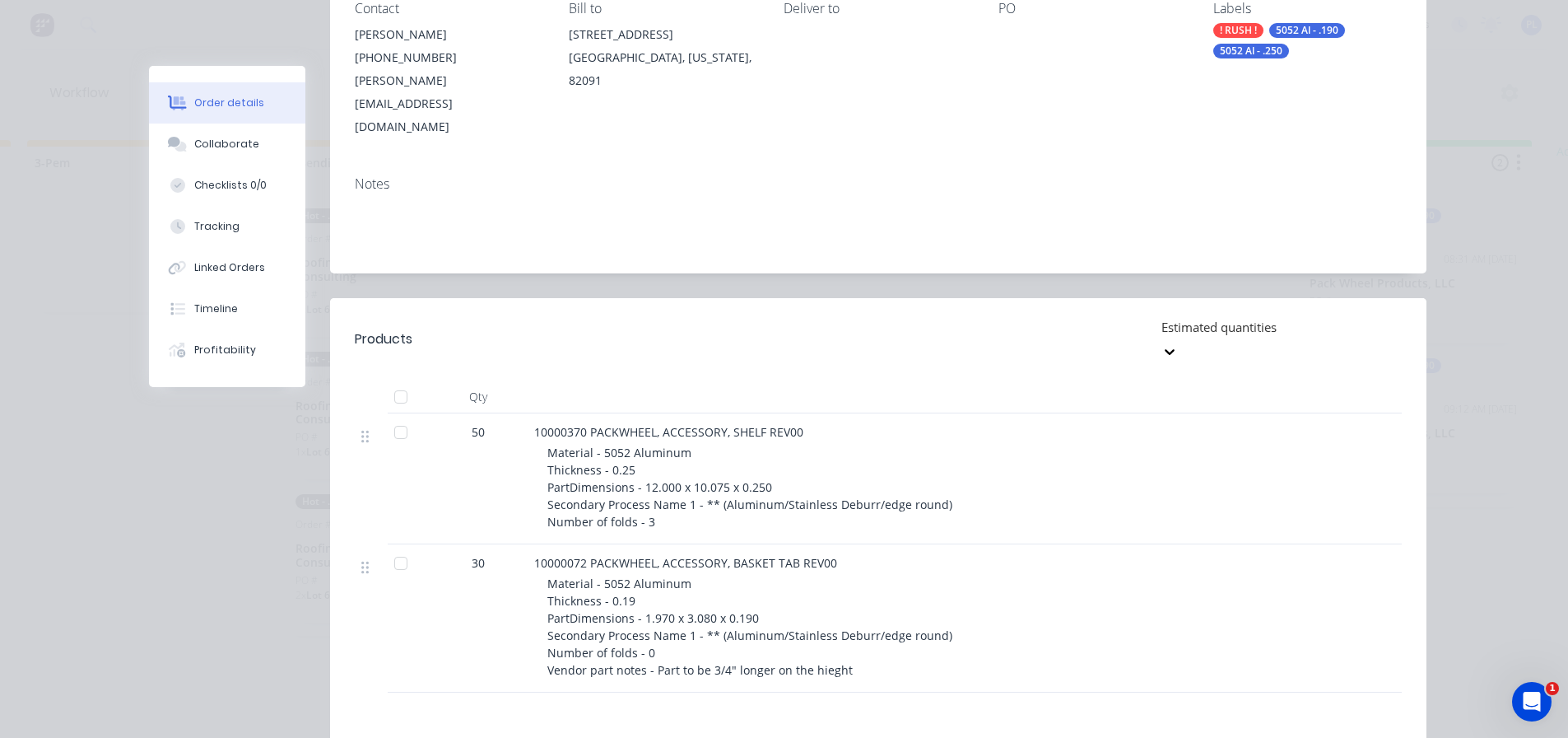
scroll to position [0, 0]
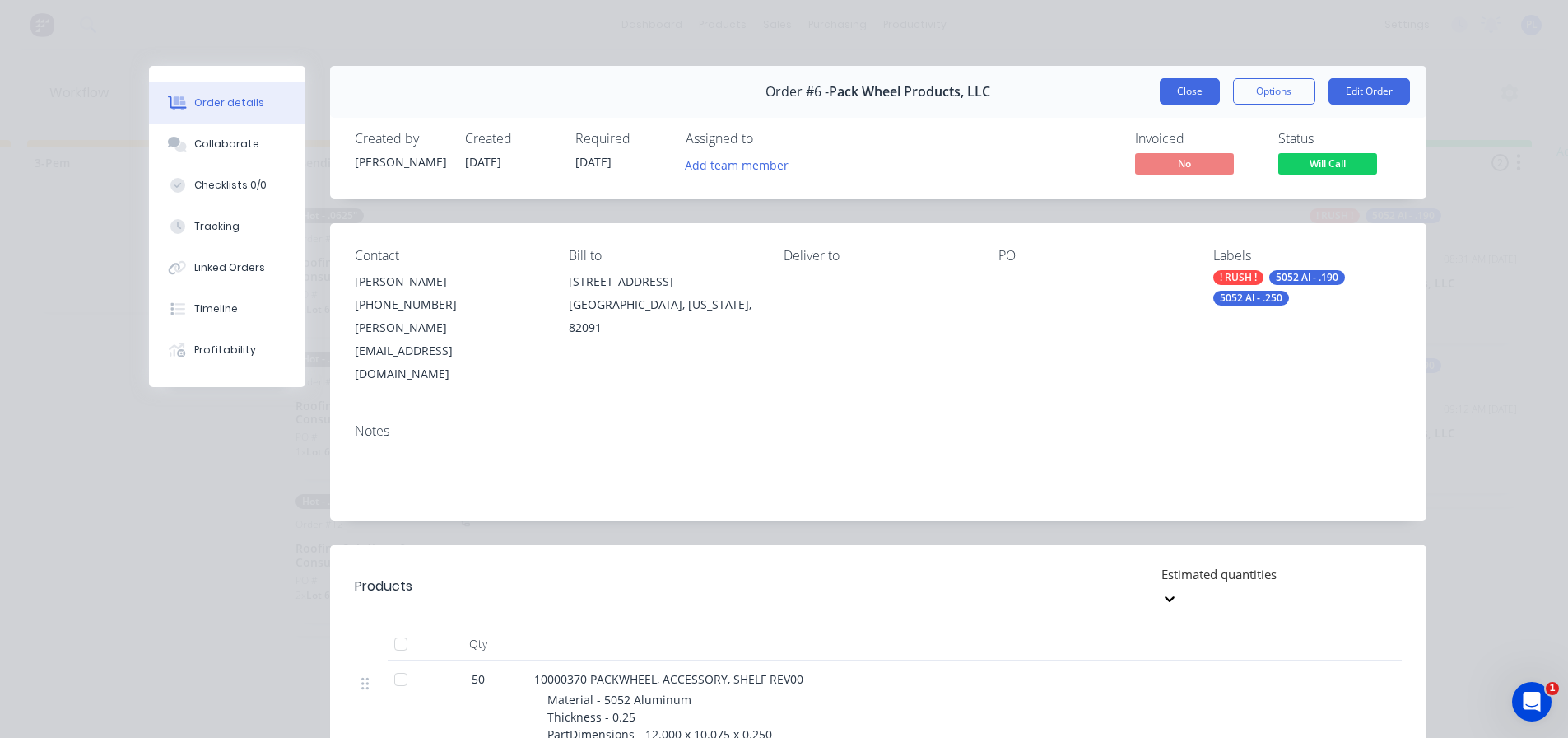
click at [1188, 85] on button "Close" at bounding box center [1190, 92] width 60 height 26
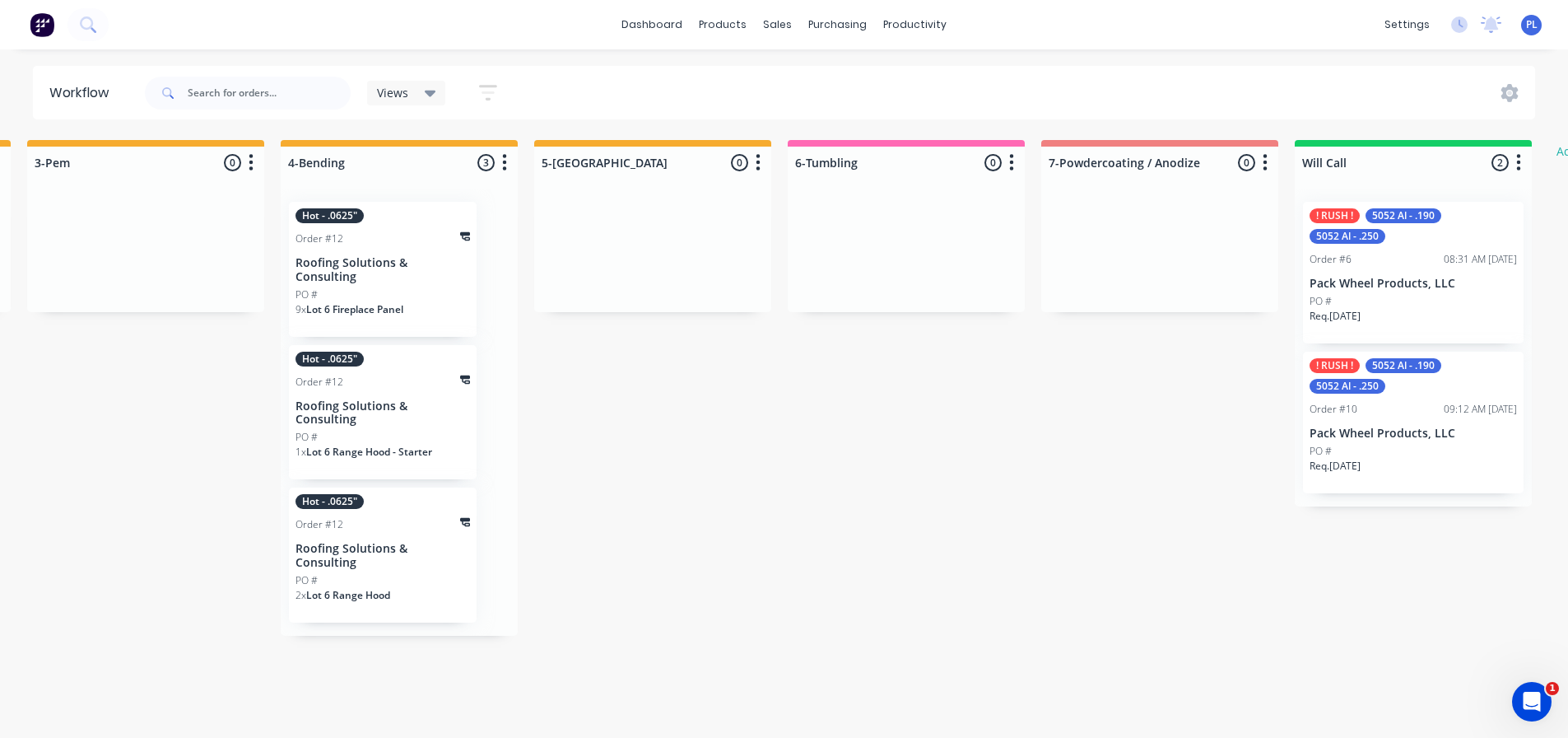
click at [1412, 409] on div "Order #10 09:12 AM 08/10/25" at bounding box center [1413, 410] width 208 height 15
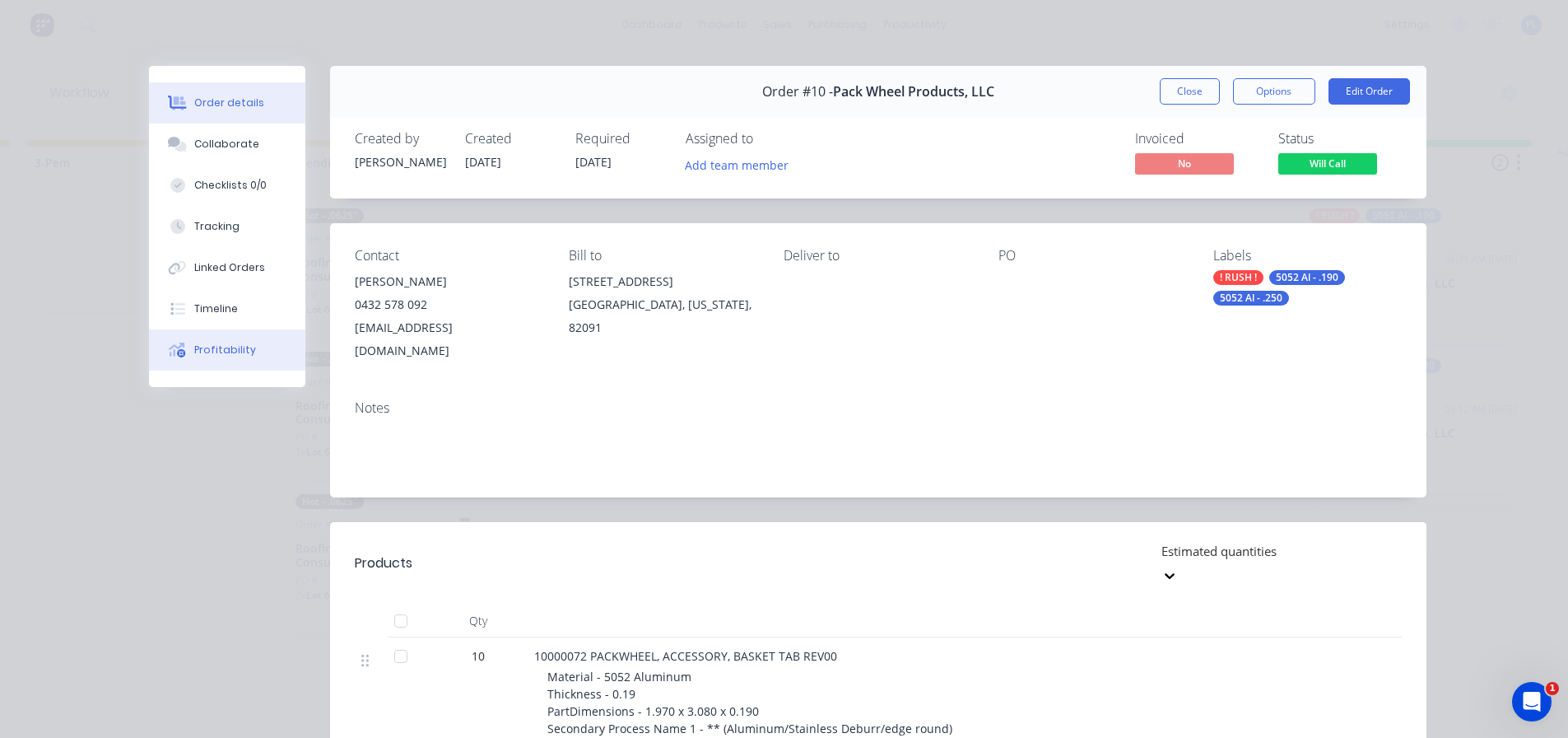
click at [192, 333] on button "Profitability" at bounding box center [227, 350] width 156 height 41
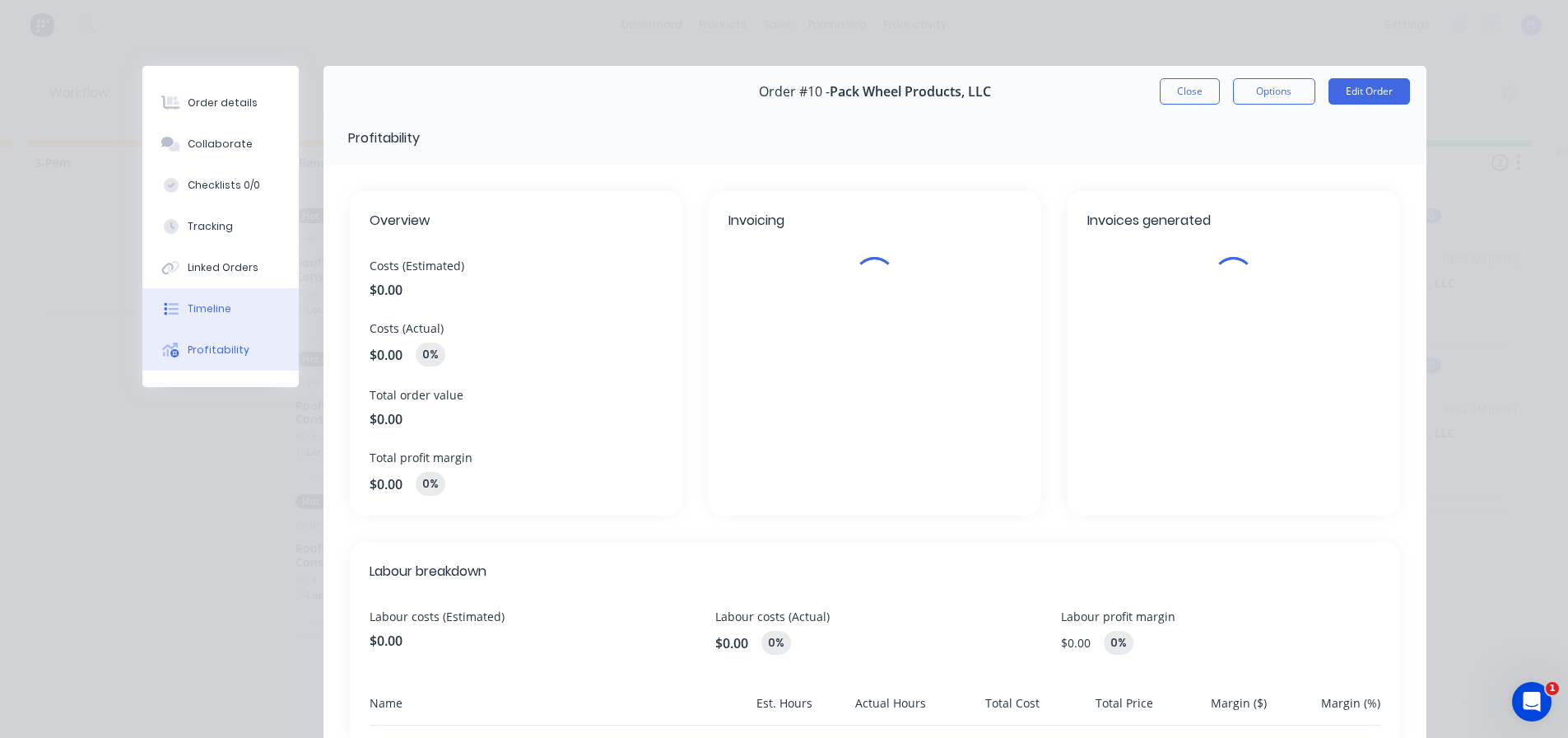
click at [190, 307] on div "Timeline" at bounding box center [209, 309] width 44 height 15
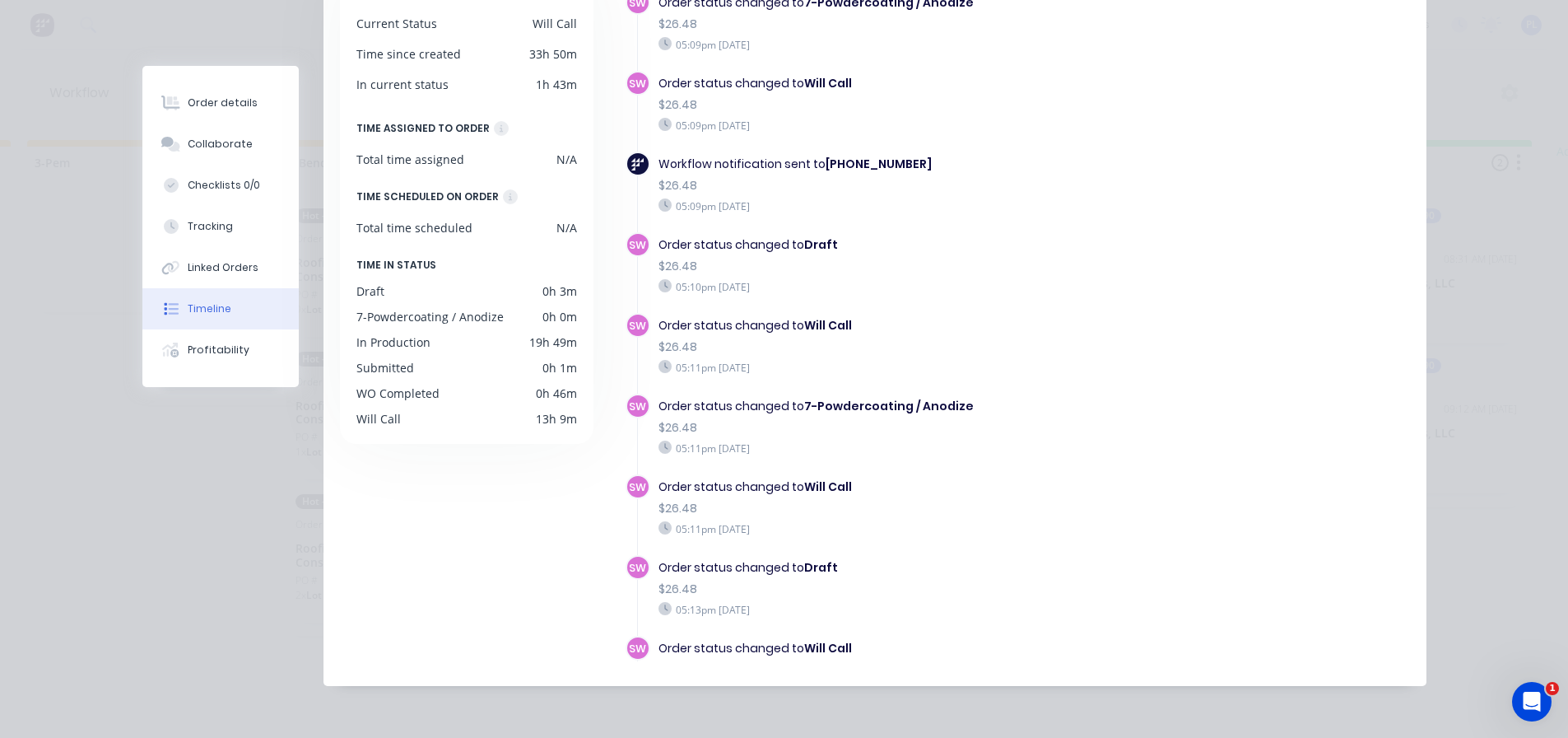
scroll to position [1167, 0]
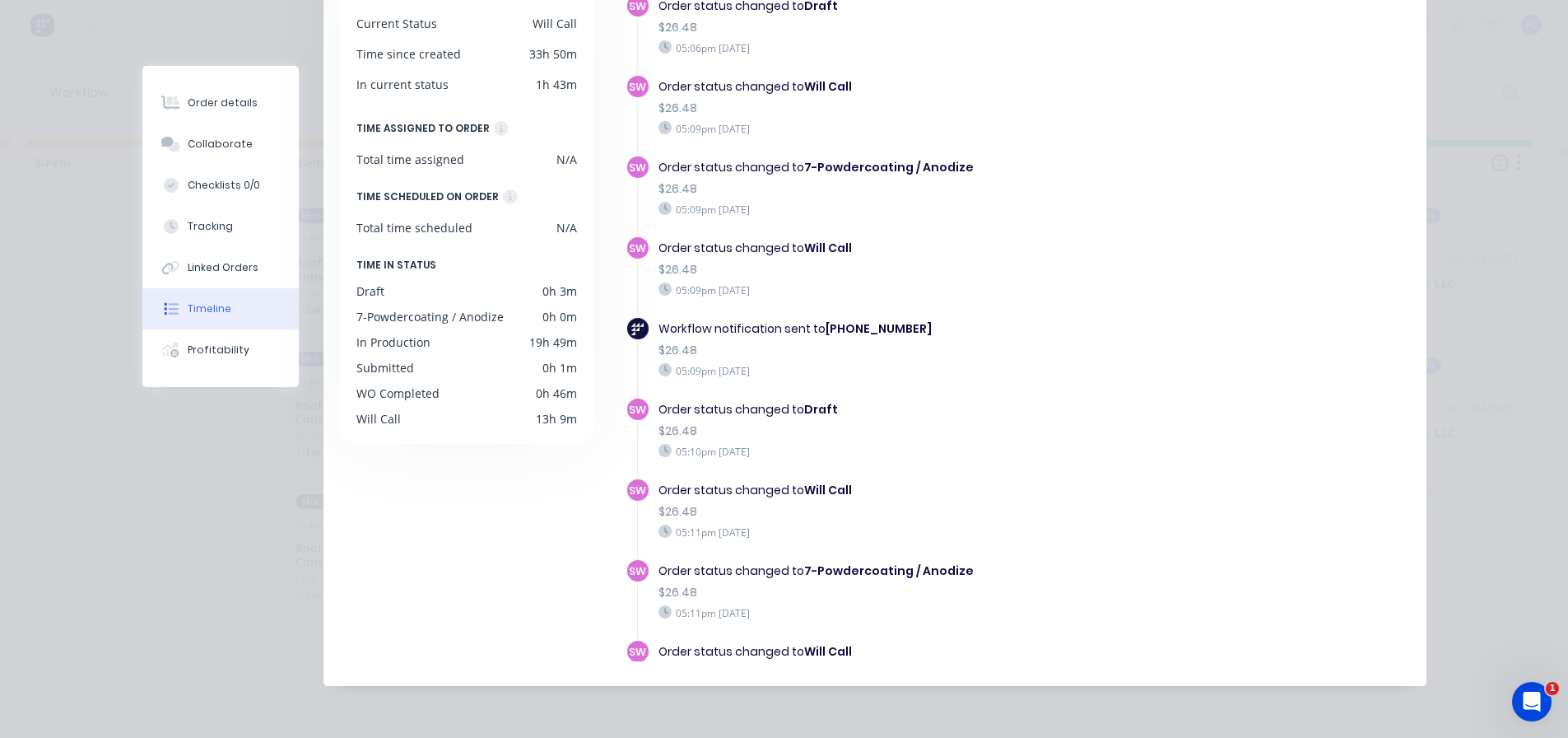
drag, startPoint x: 842, startPoint y: 355, endPoint x: 626, endPoint y: 304, distance: 221.9
click at [626, 316] on div "Workflow notification sent to +18014501373 $26.48 05:09pm Thursday 09/10/25" at bounding box center [904, 357] width 556 height 81
click at [1057, 342] on div "$26.48" at bounding box center [900, 350] width 484 height 17
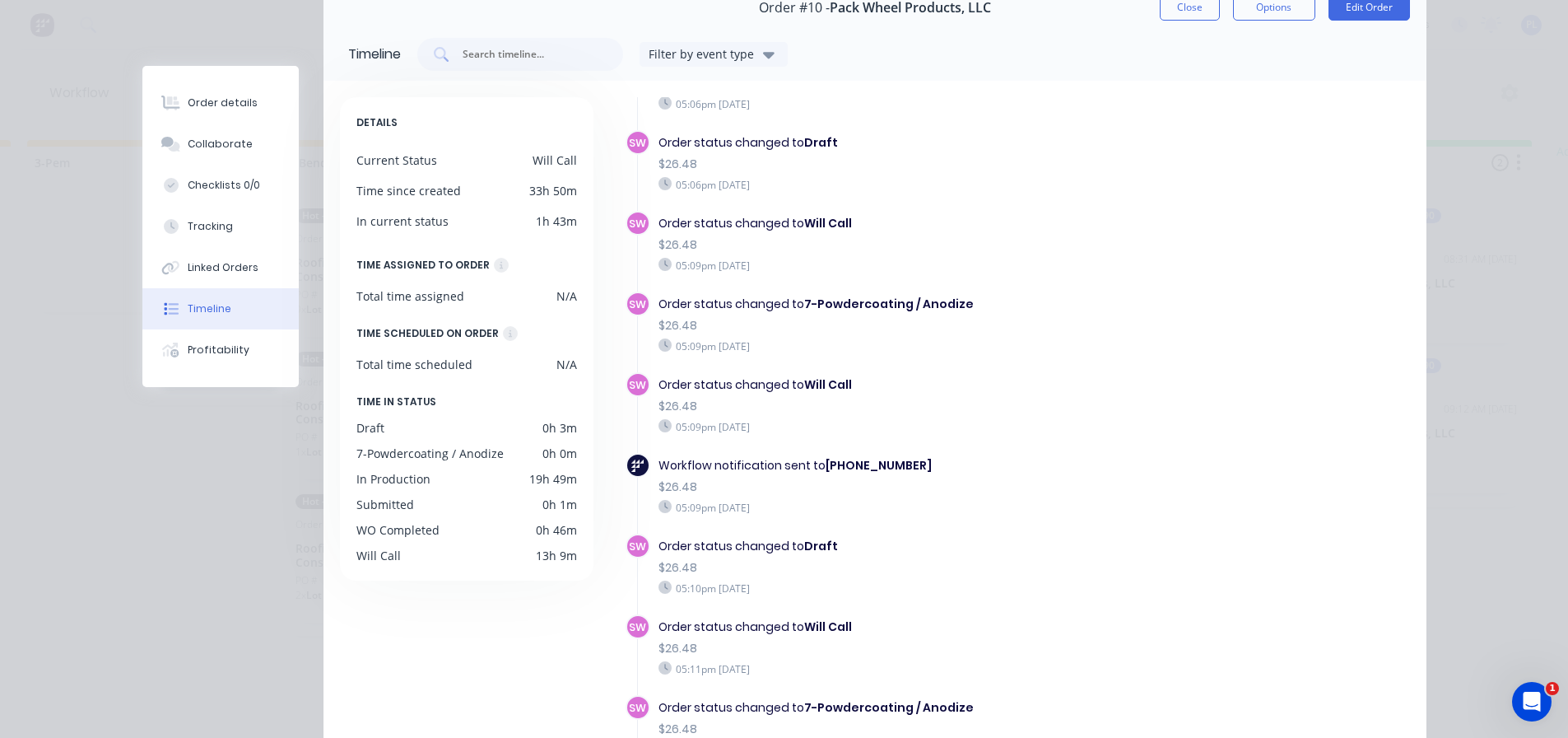
scroll to position [0, 0]
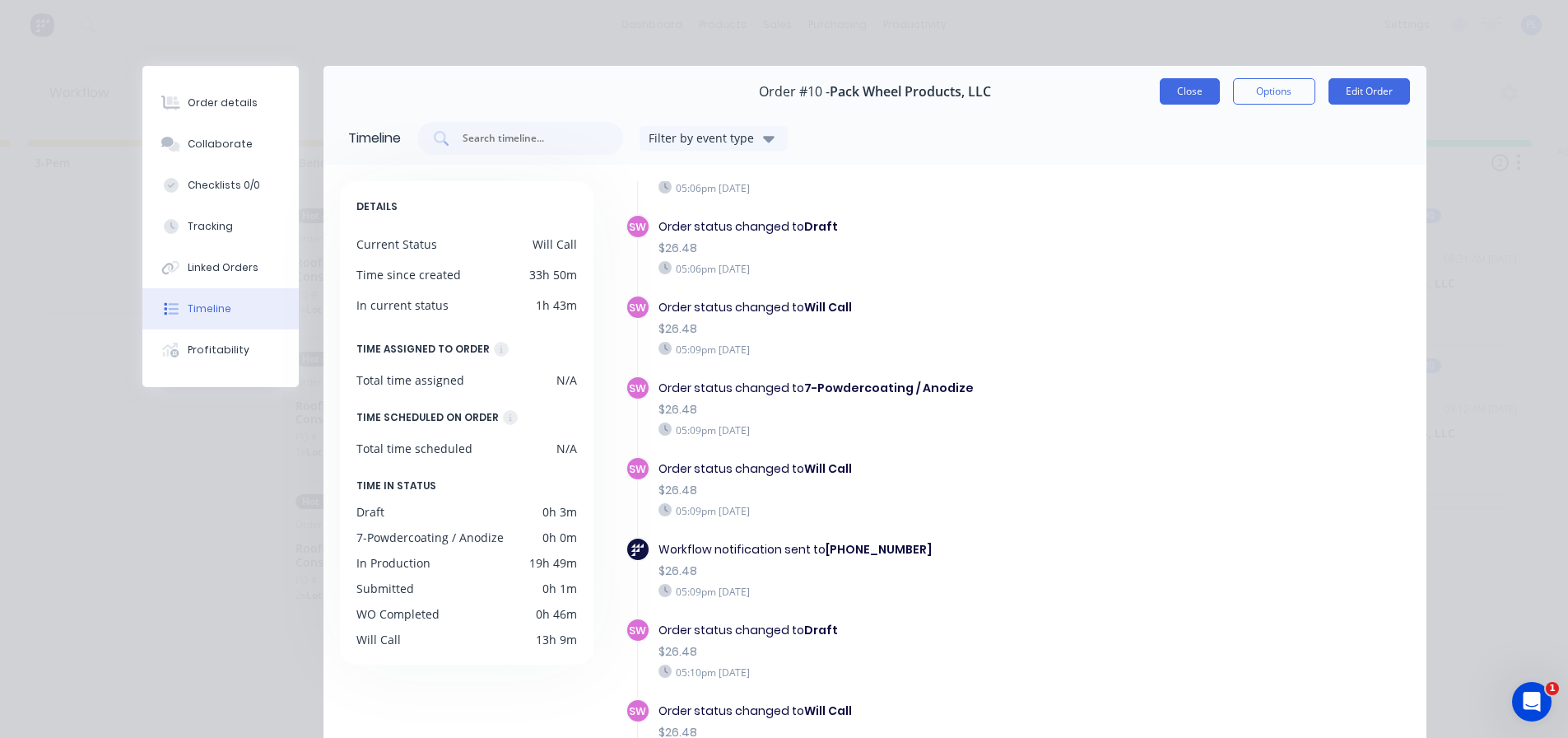
click at [1196, 89] on button "Close" at bounding box center [1190, 92] width 60 height 26
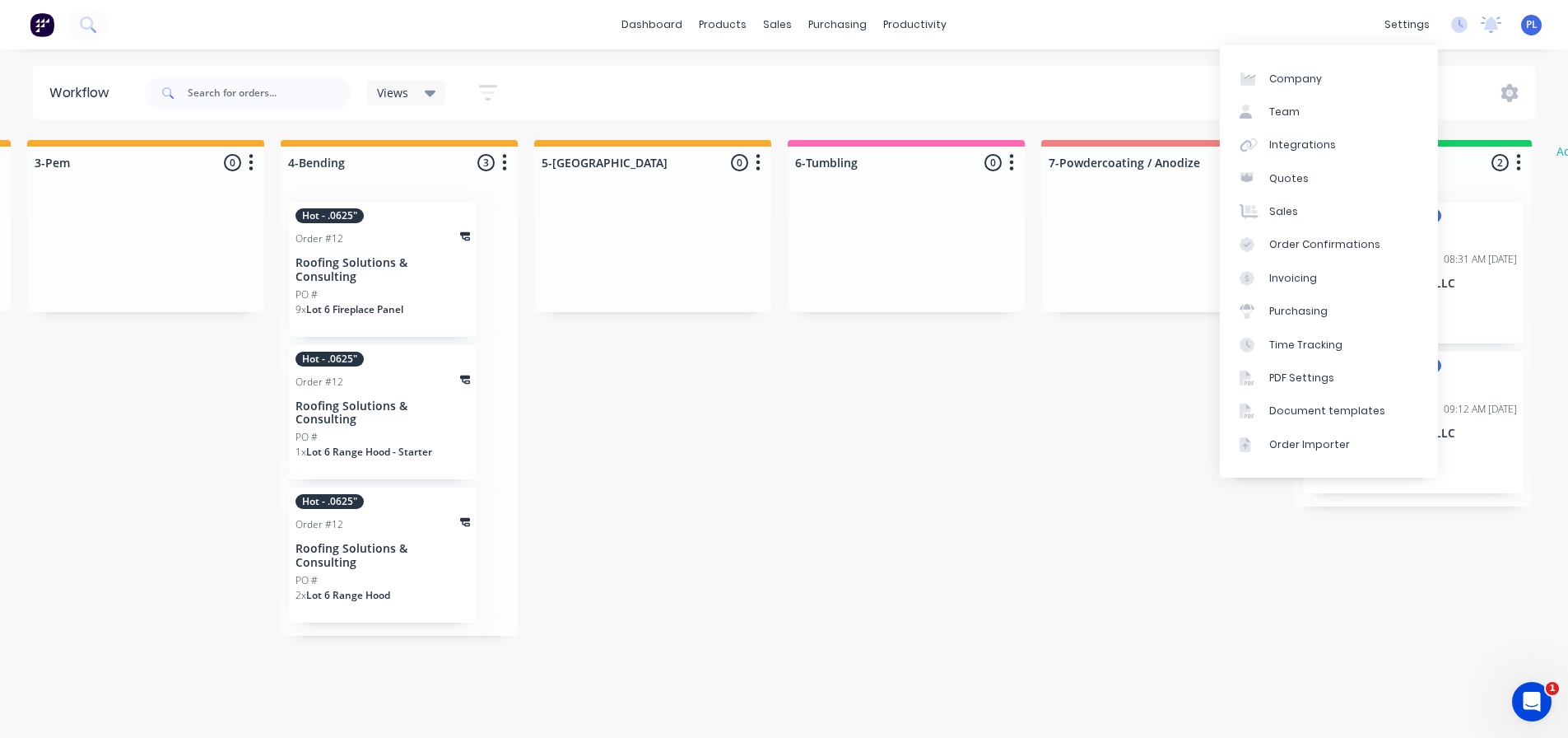
drag, startPoint x: 1334, startPoint y: 82, endPoint x: 1235, endPoint y: 99, distance: 100.4
click at [1334, 82] on link "Company" at bounding box center [1330, 79] width 218 height 33
select select "US"
